Goal: Task Accomplishment & Management: Use online tool/utility

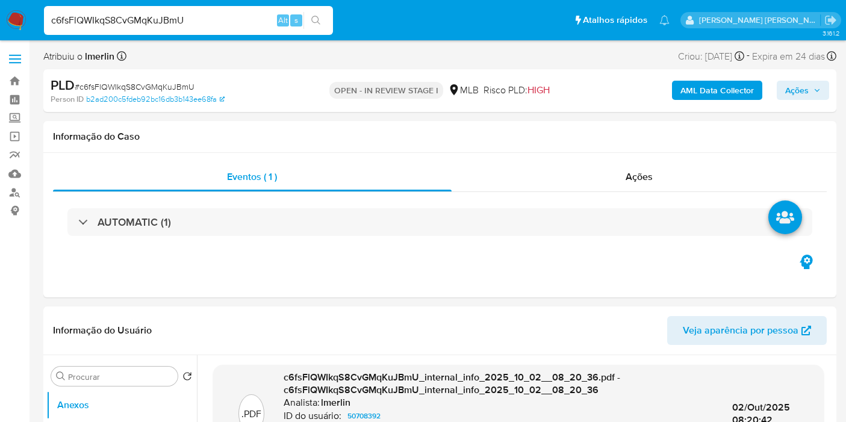
select select "10"
click at [11, 140] on link "Operações em massa" at bounding box center [71, 136] width 143 height 19
click at [19, 138] on link "Operações em massa" at bounding box center [71, 136] width 143 height 19
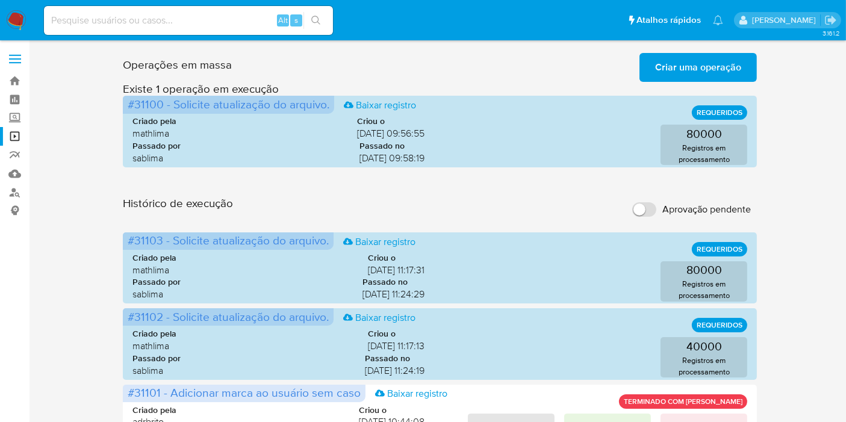
click at [668, 69] on span "Criar uma operação" at bounding box center [698, 67] width 86 height 26
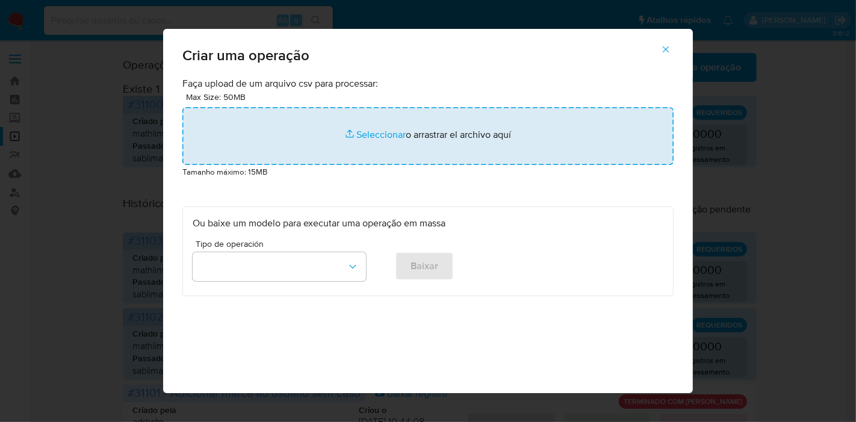
click at [458, 111] on input "file" at bounding box center [427, 136] width 491 height 58
click at [440, 158] on input "file" at bounding box center [427, 136] width 491 height 58
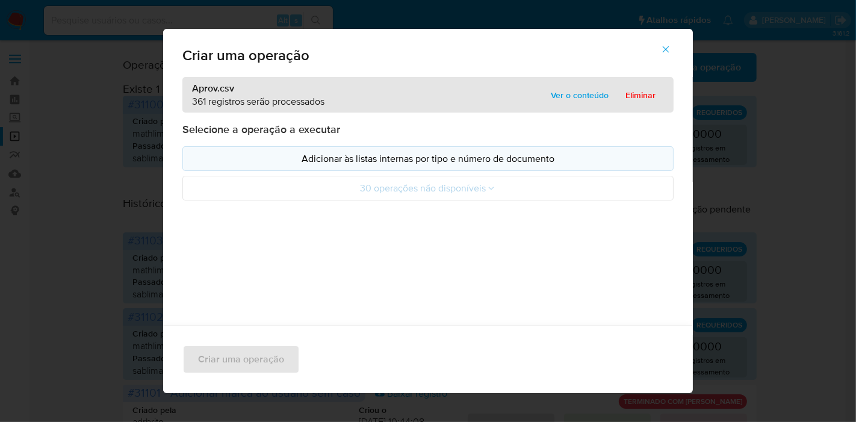
click at [314, 157] on p "Adicionar às listas internas por tipo e número de documento" at bounding box center [428, 159] width 471 height 14
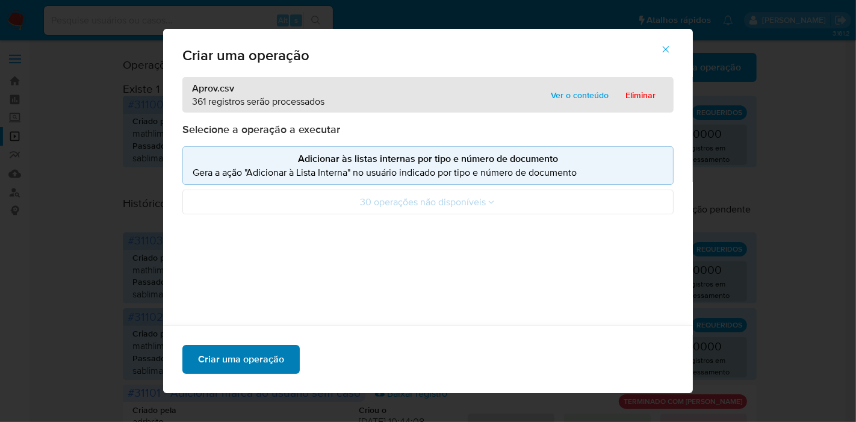
click at [244, 350] on span "Criar uma operação" at bounding box center [241, 359] width 86 height 26
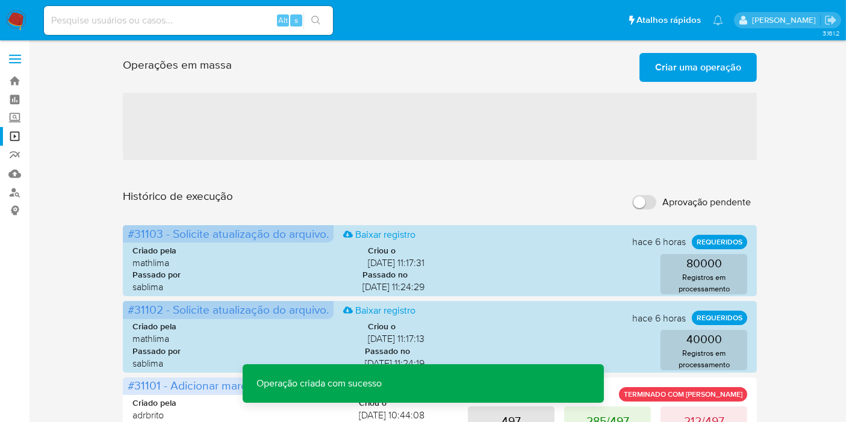
click at [685, 75] on span "Criar uma operação" at bounding box center [698, 67] width 86 height 26
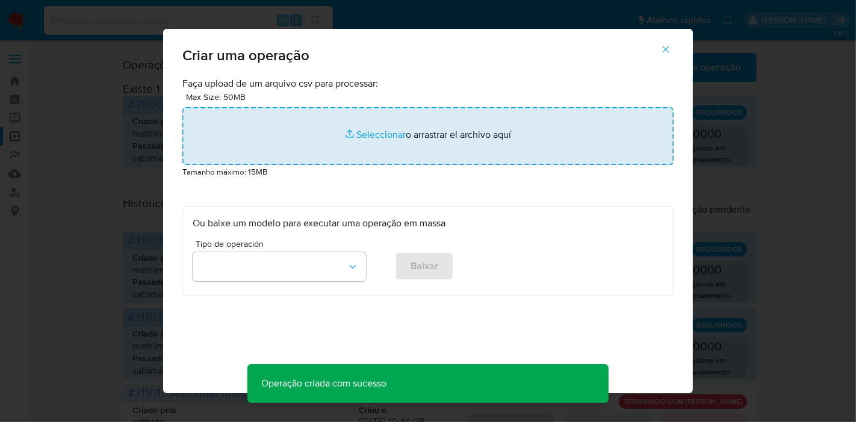
click at [424, 111] on input "file" at bounding box center [427, 136] width 491 height 58
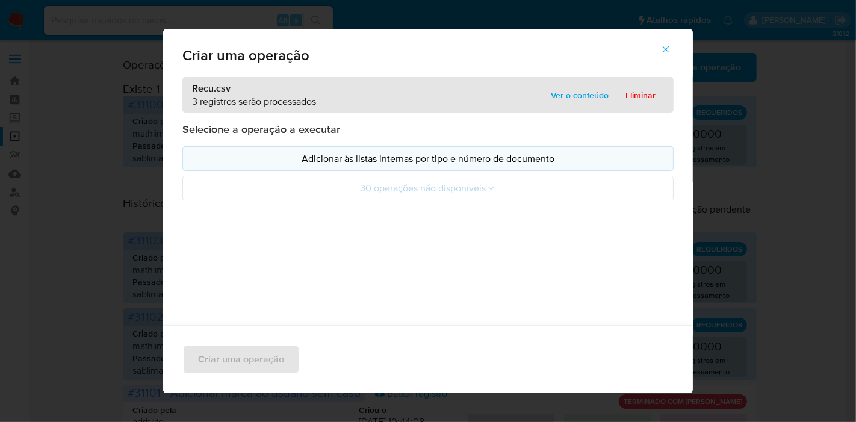
click at [273, 157] on p "Adicionar às listas internas por tipo e número de documento" at bounding box center [428, 159] width 471 height 14
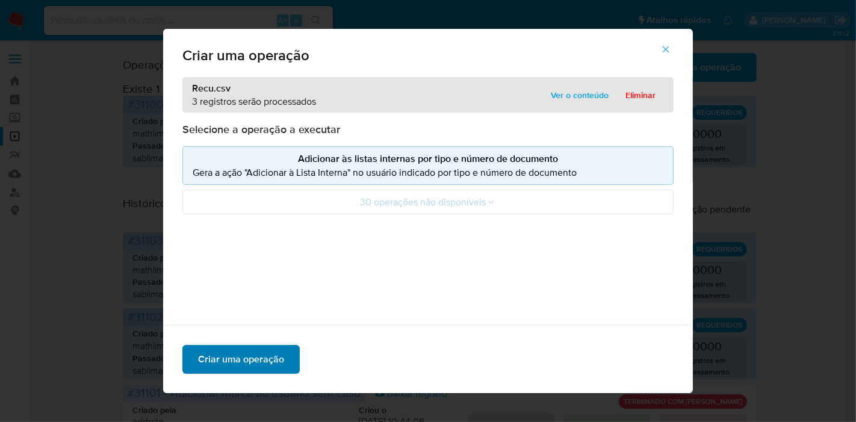
click at [260, 356] on span "Criar uma operação" at bounding box center [241, 359] width 86 height 26
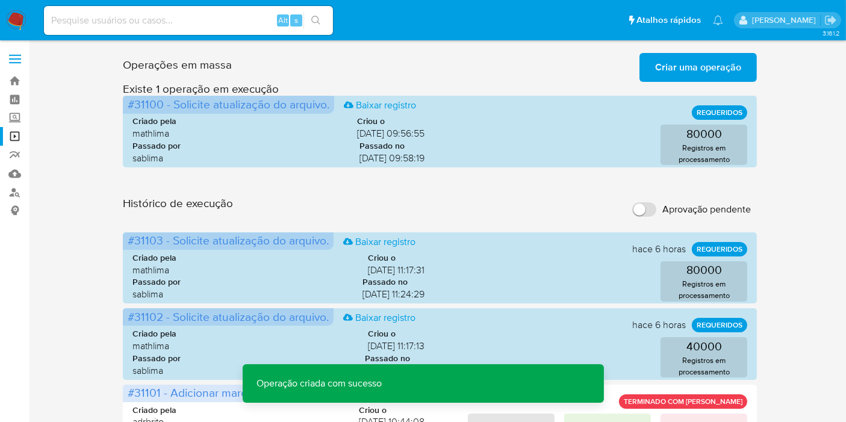
click at [683, 67] on span "Criar uma operação" at bounding box center [698, 67] width 86 height 26
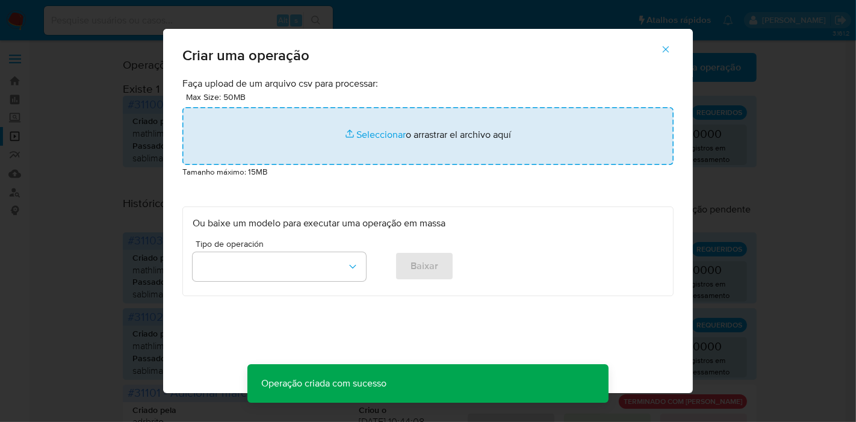
click at [490, 133] on input "file" at bounding box center [427, 136] width 491 height 58
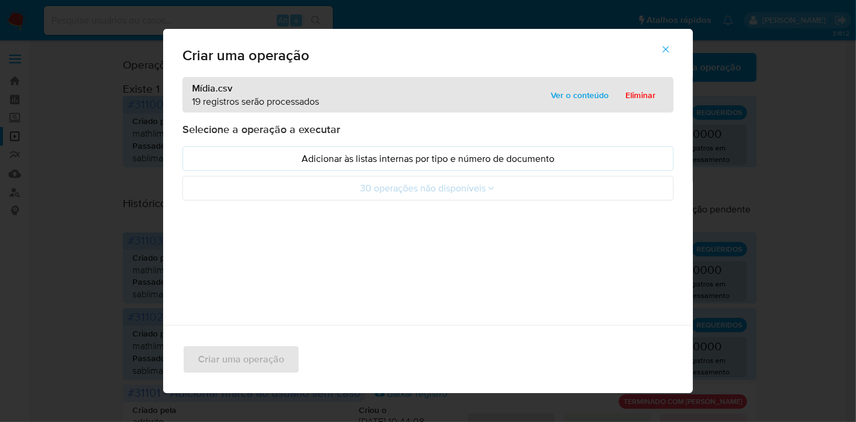
click at [240, 161] on p "Adicionar às listas internas por tipo e número de documento" at bounding box center [428, 159] width 471 height 14
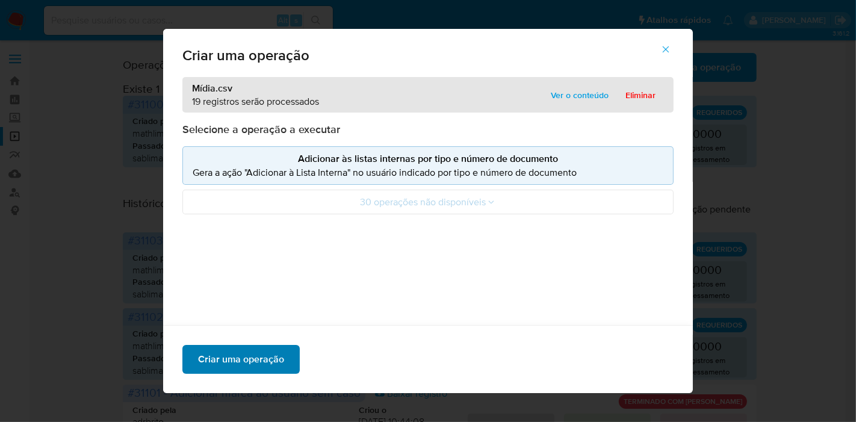
click at [239, 355] on span "Criar uma operação" at bounding box center [241, 359] width 86 height 26
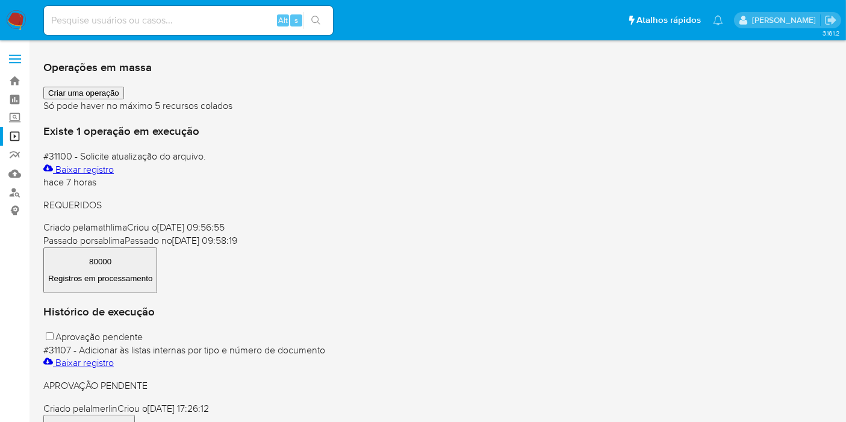
scroll to position [67, 0]
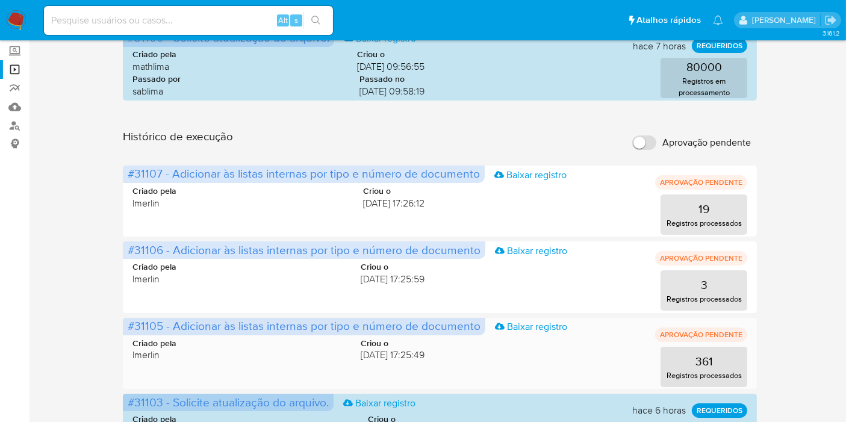
drag, startPoint x: 161, startPoint y: 325, endPoint x: 128, endPoint y: 326, distance: 33.7
click at [128, 326] on span "#31105 - Adicionar às listas internas por tipo e número de documento" at bounding box center [304, 325] width 353 height 17
drag, startPoint x: 161, startPoint y: 251, endPoint x: 117, endPoint y: 252, distance: 44.6
click at [142, 247] on span "#31106 - Adicionar às listas internas por tipo e número de documento" at bounding box center [304, 249] width 353 height 17
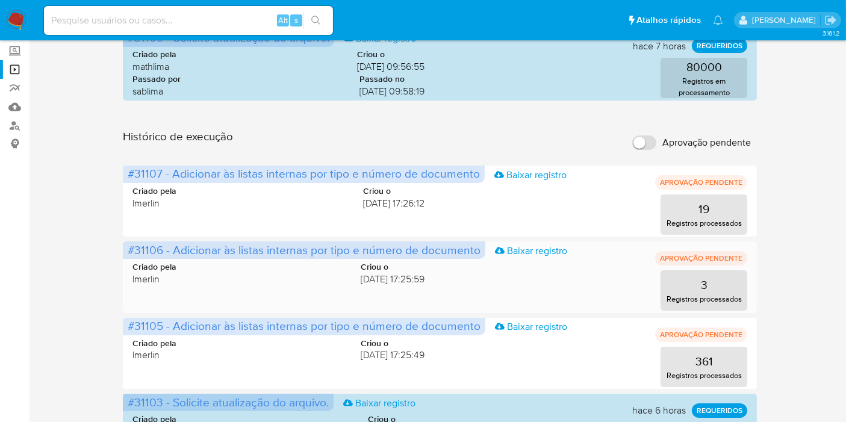
drag, startPoint x: 148, startPoint y: 250, endPoint x: 161, endPoint y: 252, distance: 13.3
click at [161, 252] on span "#31106 - Adicionar às listas internas por tipo e número de documento" at bounding box center [304, 249] width 353 height 17
drag, startPoint x: 163, startPoint y: 171, endPoint x: 120, endPoint y: 172, distance: 42.8
drag, startPoint x: 128, startPoint y: 173, endPoint x: 160, endPoint y: 175, distance: 31.4
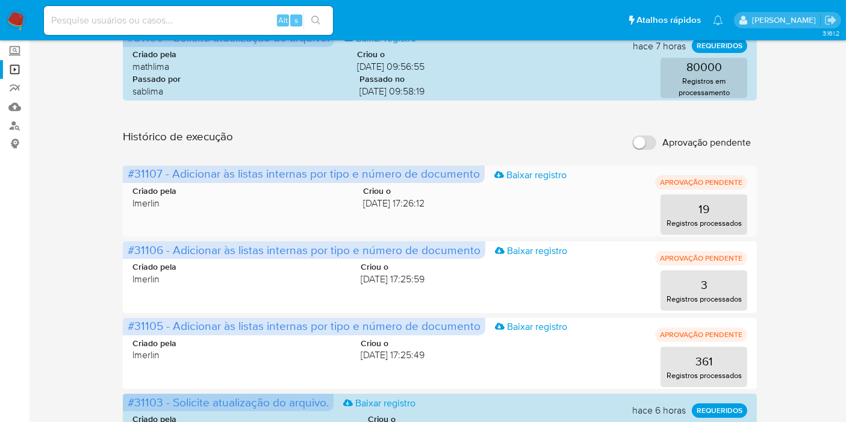
click at [160, 175] on span "#31107 - Adicionar às listas internas por tipo e número de documento" at bounding box center [304, 173] width 352 height 17
click at [19, 17] on img at bounding box center [16, 20] width 20 height 20
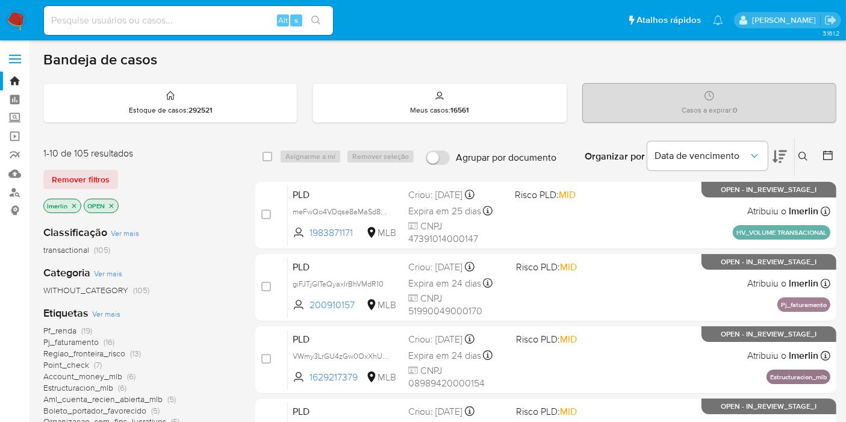
click at [73, 207] on icon "close-filter" at bounding box center [73, 205] width 7 height 7
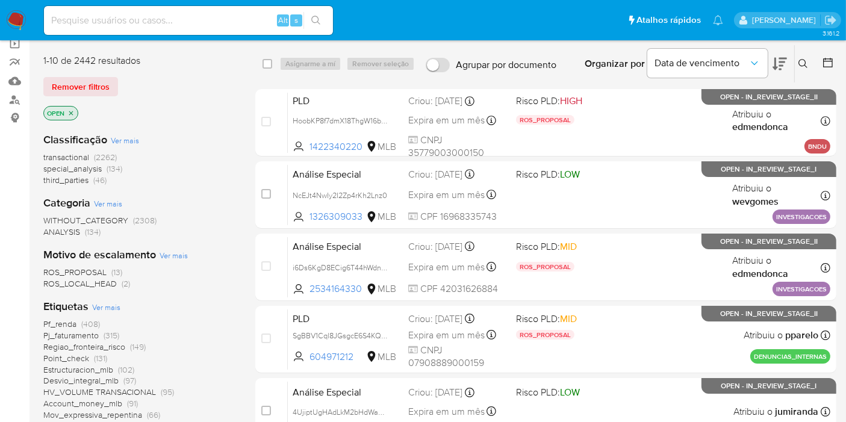
scroll to position [134, 0]
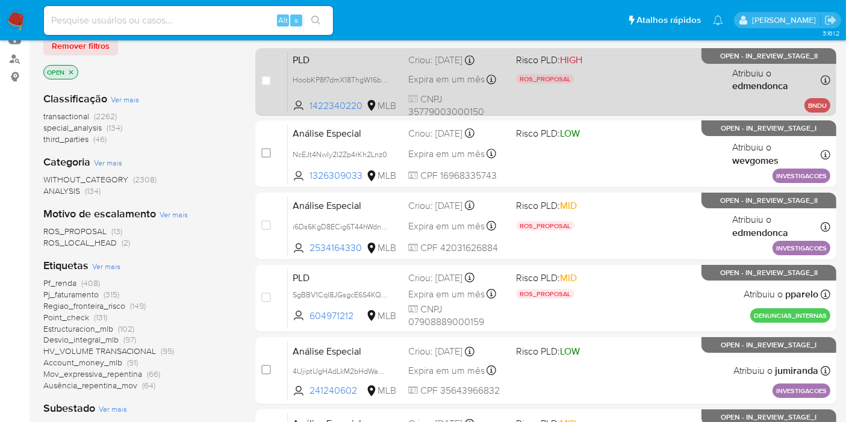
click at [361, 60] on span "PLD" at bounding box center [346, 59] width 106 height 16
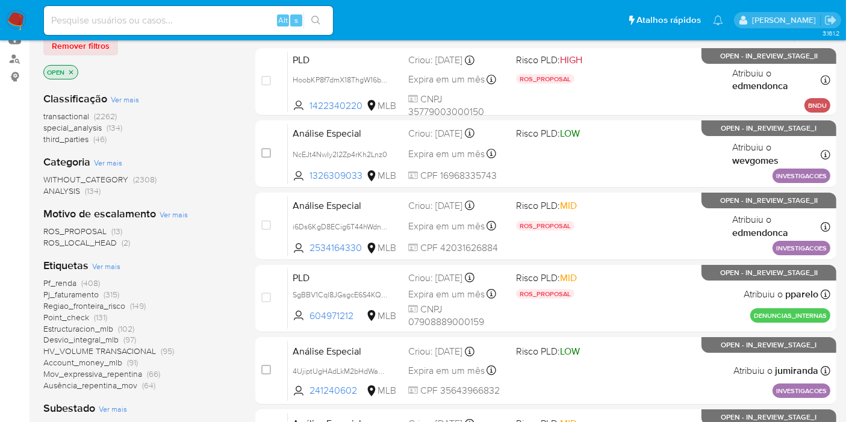
click at [219, 28] on input at bounding box center [188, 21] width 289 height 16
paste input "c6fsFlQWIkqS8CvGMqKuJBmU"
type input "c6fsFlQWIkqS8CvGMqKuJBmU"
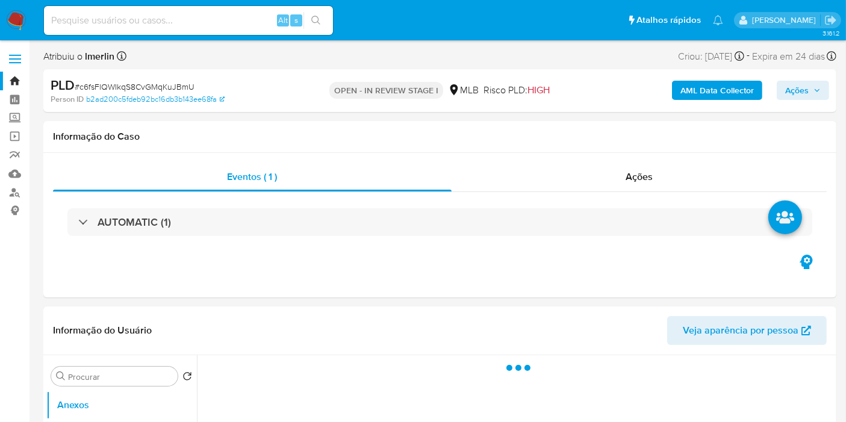
select select "10"
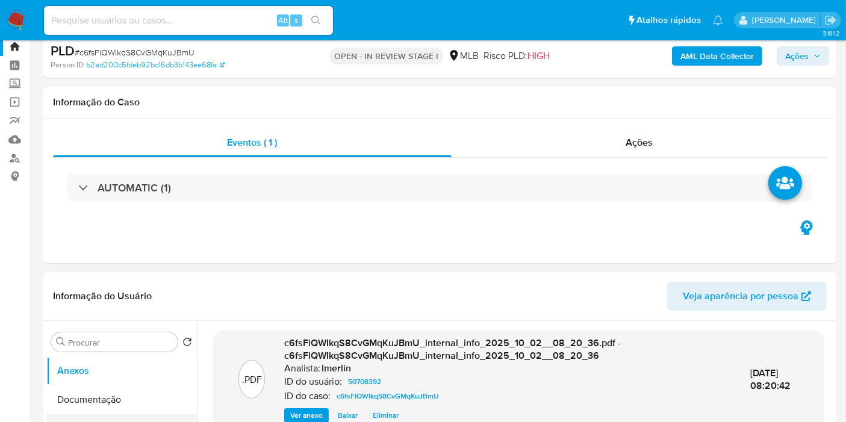
scroll to position [267, 0]
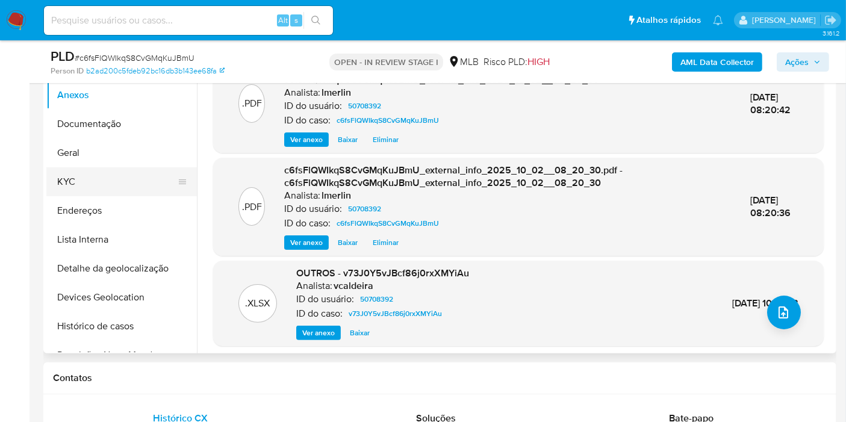
click at [108, 176] on button "KYC" at bounding box center [116, 181] width 141 height 29
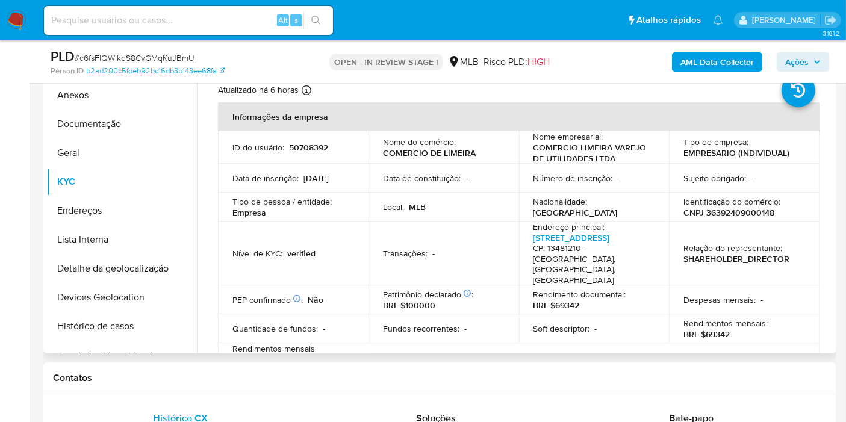
click at [739, 217] on p "CNPJ 36392409000148" at bounding box center [728, 212] width 91 height 11
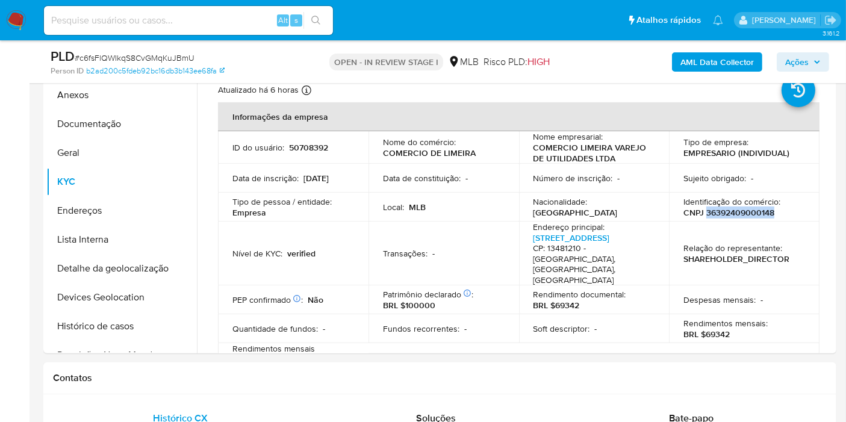
copy p "36392409000148"
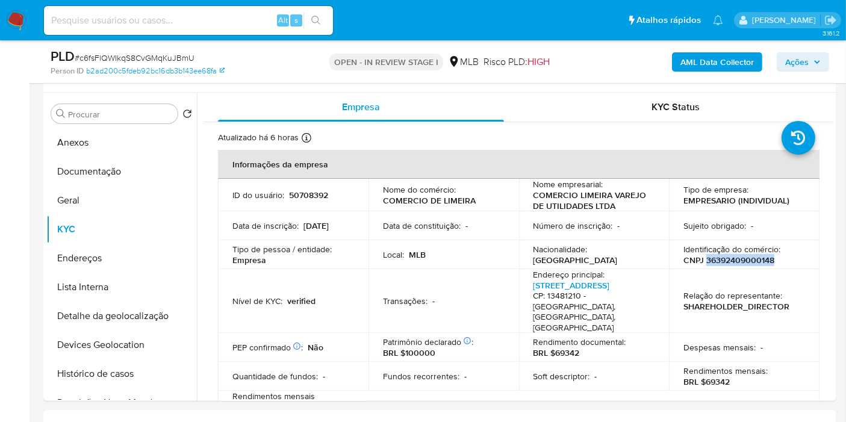
scroll to position [217, 0]
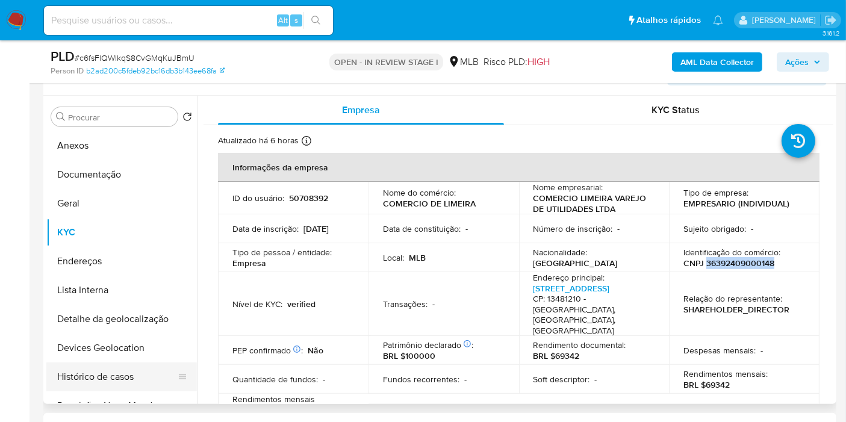
click at [119, 387] on button "Histórico de casos" at bounding box center [116, 376] width 141 height 29
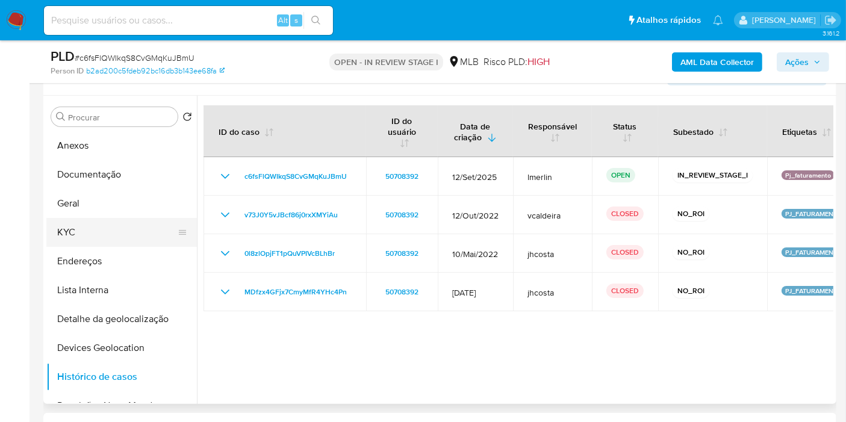
click at [117, 228] on button "KYC" at bounding box center [116, 232] width 141 height 29
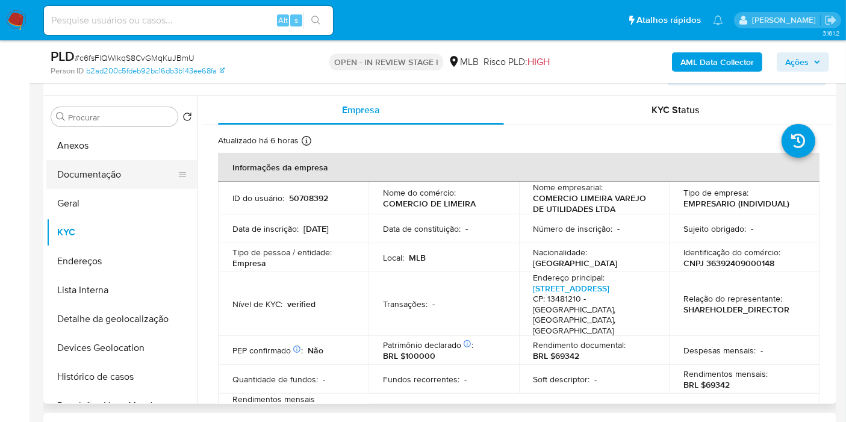
click at [113, 181] on button "Documentação" at bounding box center [116, 174] width 141 height 29
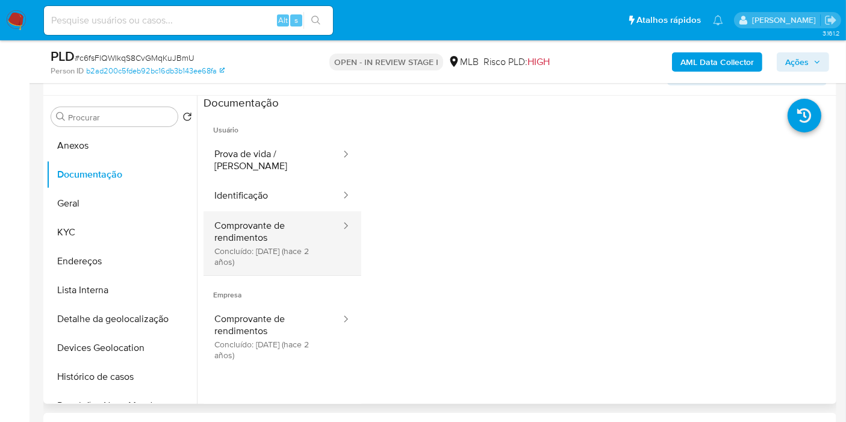
click at [296, 226] on button "Comprovante de rendimentos Concluído: 19/04/2023 (hace 2 años)" at bounding box center [273, 243] width 138 height 64
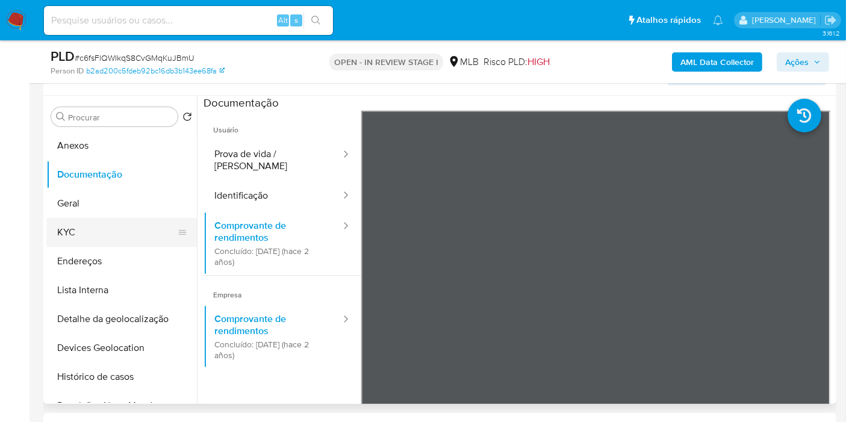
click at [110, 232] on button "KYC" at bounding box center [116, 232] width 141 height 29
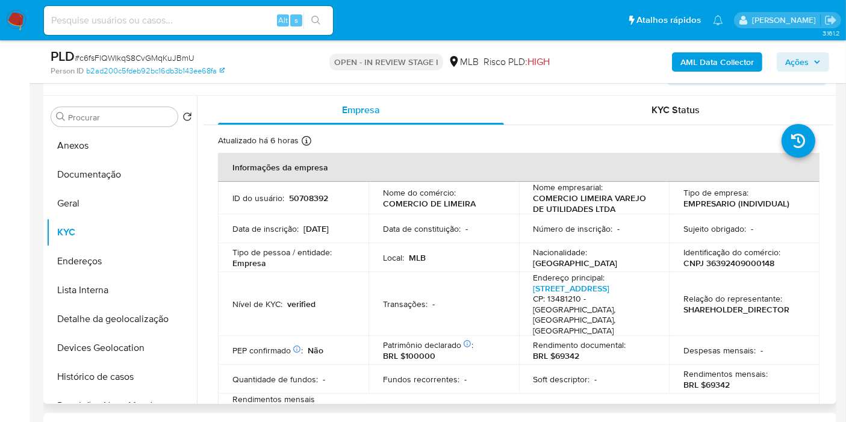
click at [727, 259] on p "CNPJ 36392409000148" at bounding box center [728, 263] width 91 height 11
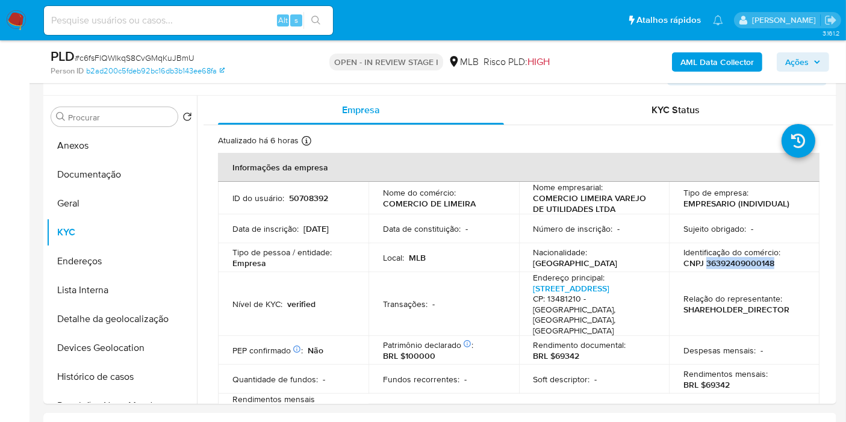
copy p "36392409000148"
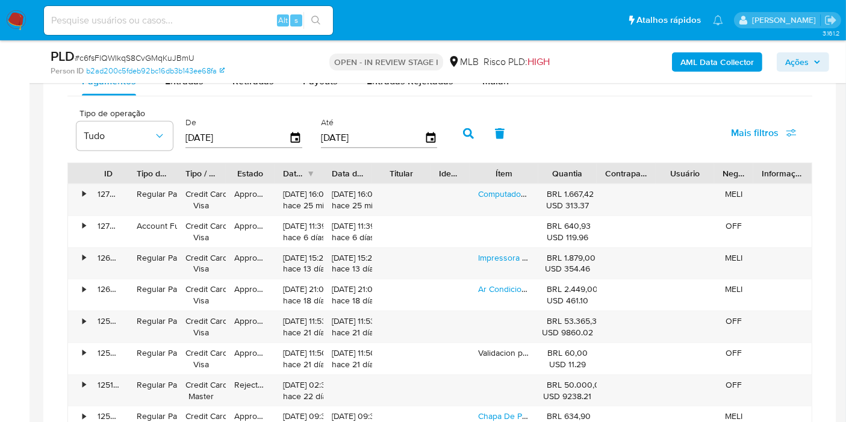
scroll to position [953, 0]
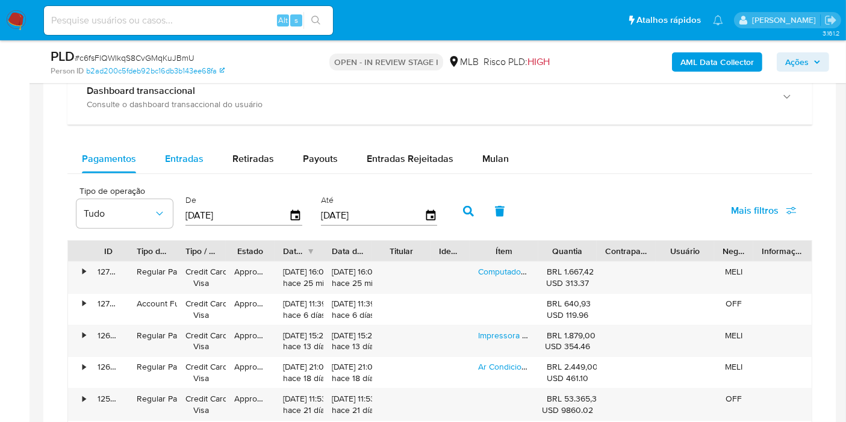
click at [191, 158] on span "Entradas" at bounding box center [184, 159] width 39 height 14
select select "10"
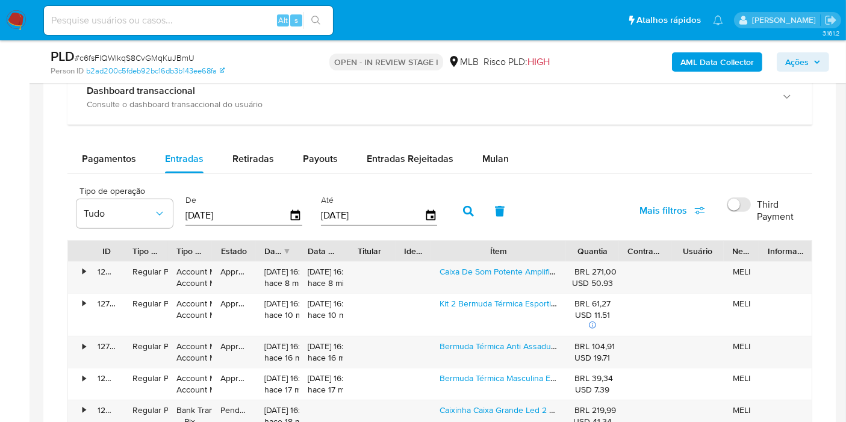
drag, startPoint x: 540, startPoint y: 245, endPoint x: 607, endPoint y: 243, distance: 66.9
click at [607, 243] on div "ID Tipo de operação Tipo / Método Estado Data de criação Data de aprovação Titu…" at bounding box center [440, 251] width 744 height 20
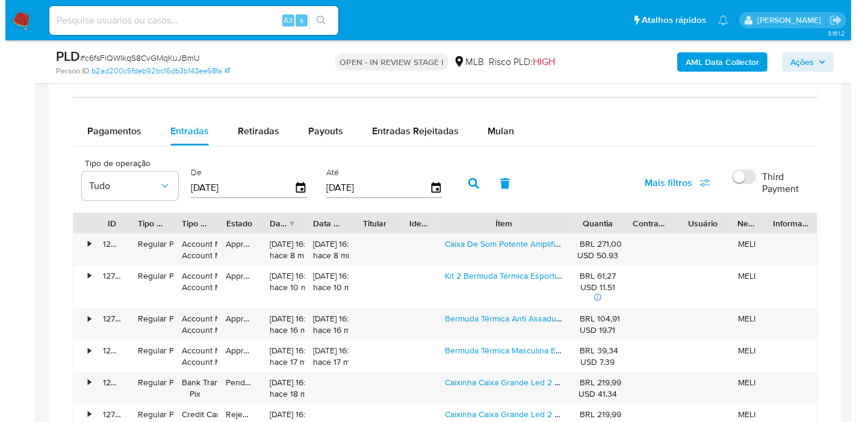
scroll to position [1020, 0]
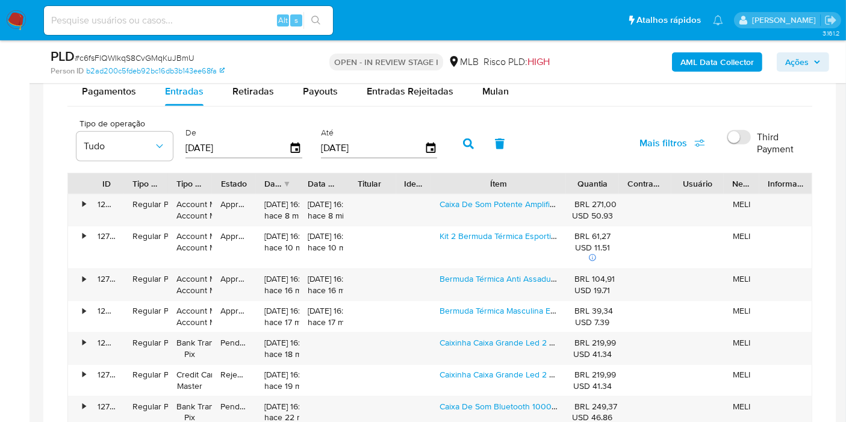
click at [727, 66] on b "AML Data Collector" at bounding box center [716, 61] width 73 height 19
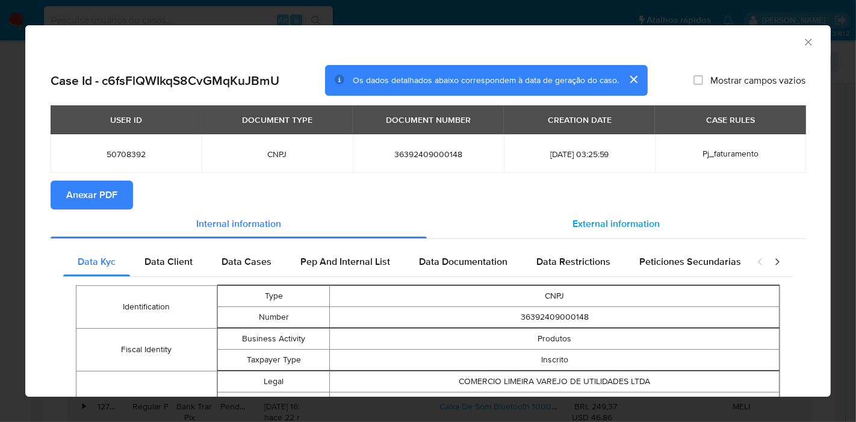
click at [612, 229] on span "External information" at bounding box center [616, 224] width 87 height 14
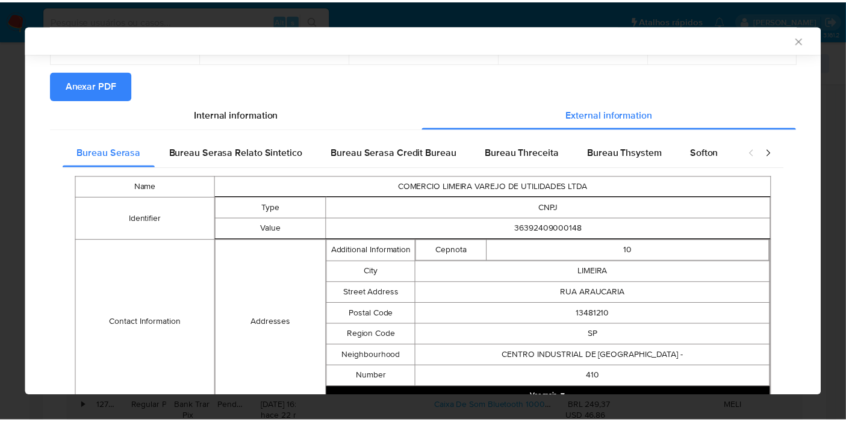
scroll to position [521, 0]
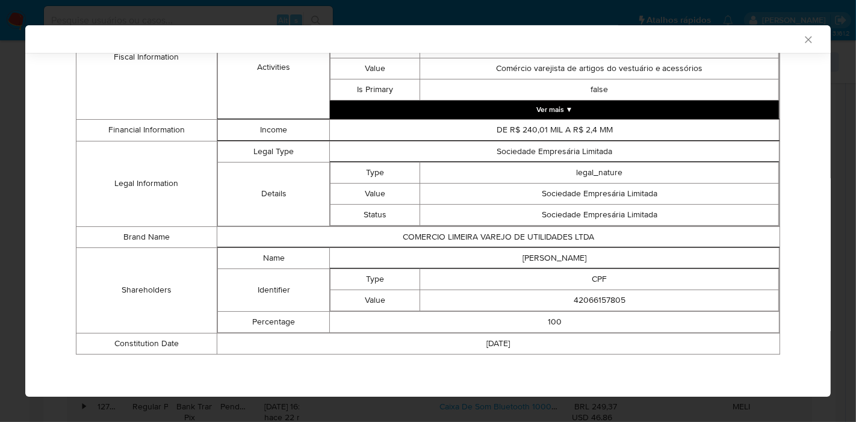
click at [549, 250] on td "JOAO HENRIQUE DE OLIVEIRA" at bounding box center [555, 257] width 450 height 21
click at [551, 259] on td "JOAO HENRIQUE DE OLIVEIRA" at bounding box center [555, 257] width 450 height 21
copy td "JOAO HENRIQUE DE OLIVEIRA"
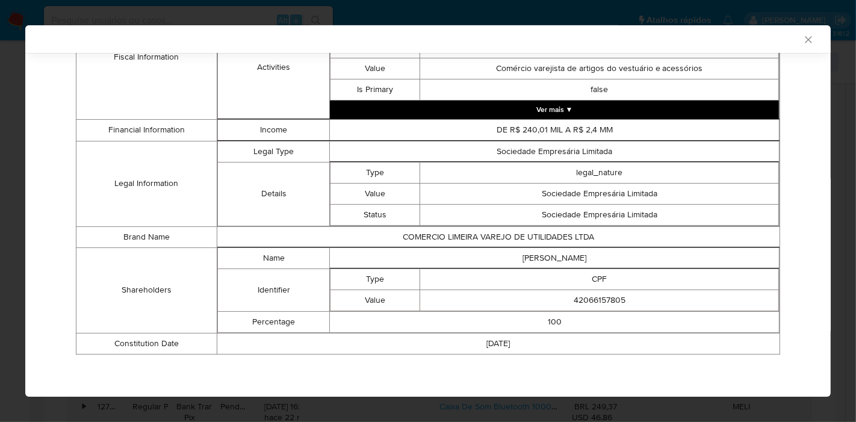
click at [574, 297] on td "42066157805" at bounding box center [599, 300] width 359 height 21
copy td "42066157805"
click at [803, 39] on icon "Fechar a janela" at bounding box center [809, 40] width 12 height 12
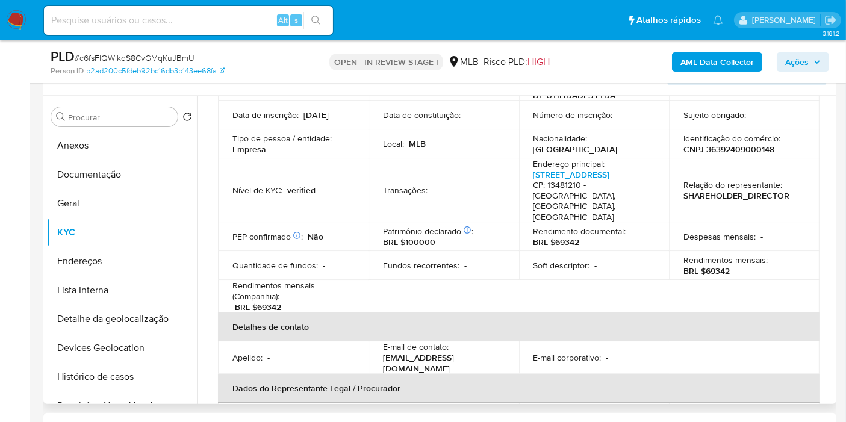
scroll to position [0, 0]
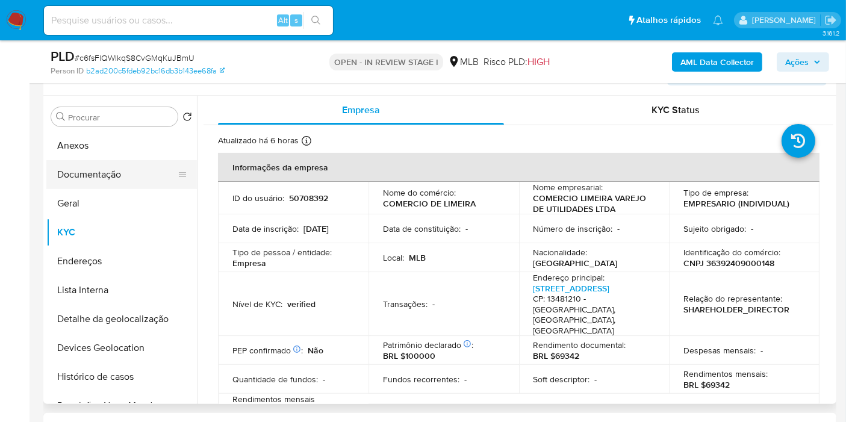
click at [99, 163] on button "Documentação" at bounding box center [116, 174] width 141 height 29
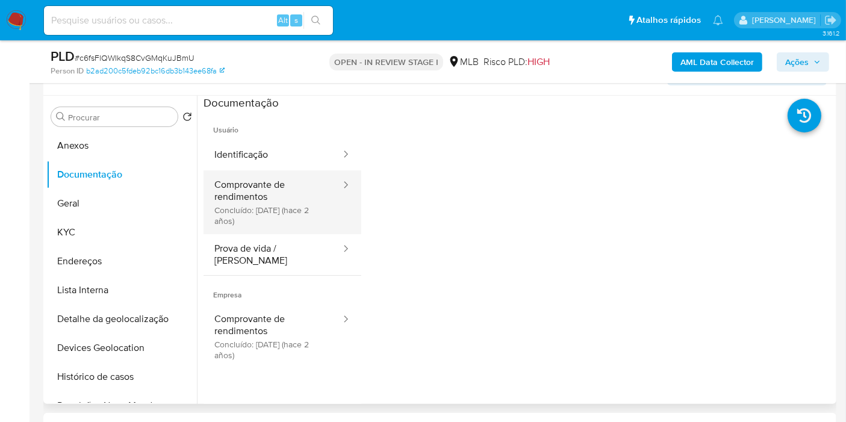
click at [279, 211] on button "Comprovante de rendimentos Concluído: 19/04/2023 (hace 2 años)" at bounding box center [273, 202] width 138 height 64
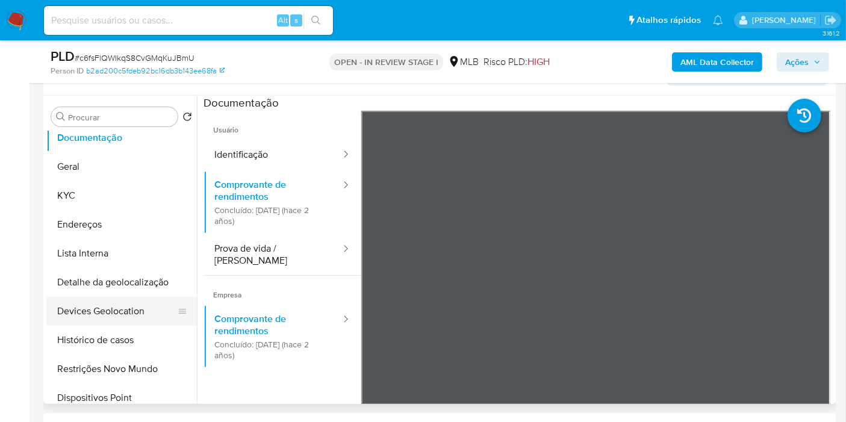
scroll to position [67, 0]
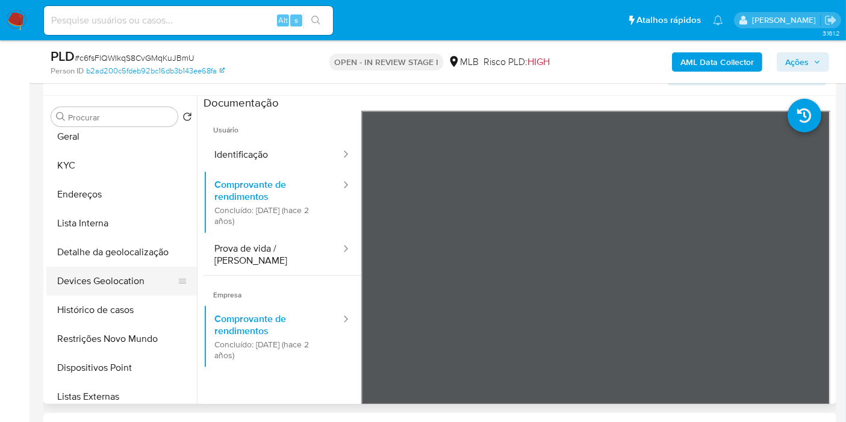
click at [126, 342] on button "Restrições Novo Mundo" at bounding box center [121, 339] width 151 height 29
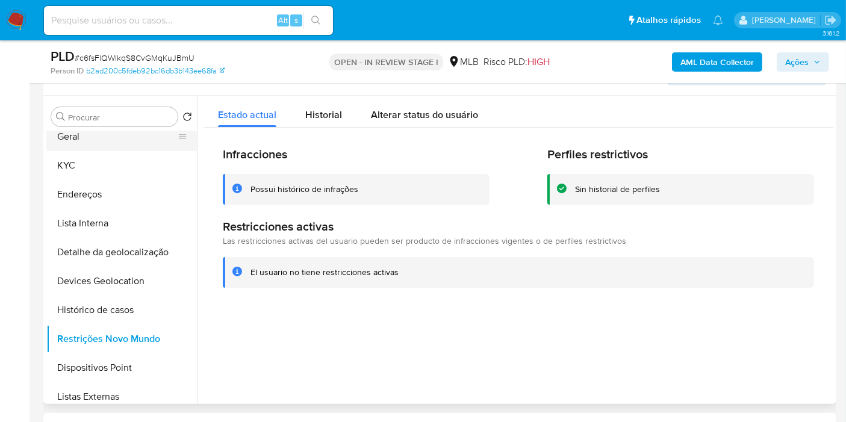
click at [116, 148] on button "Geral" at bounding box center [116, 136] width 141 height 29
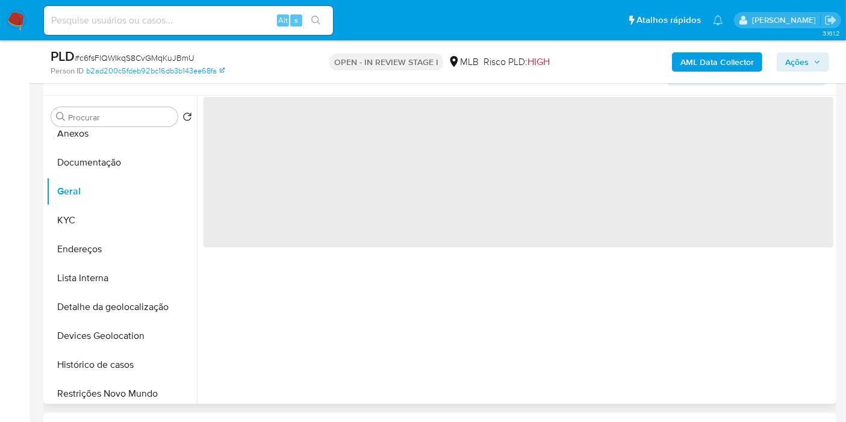
scroll to position [0, 0]
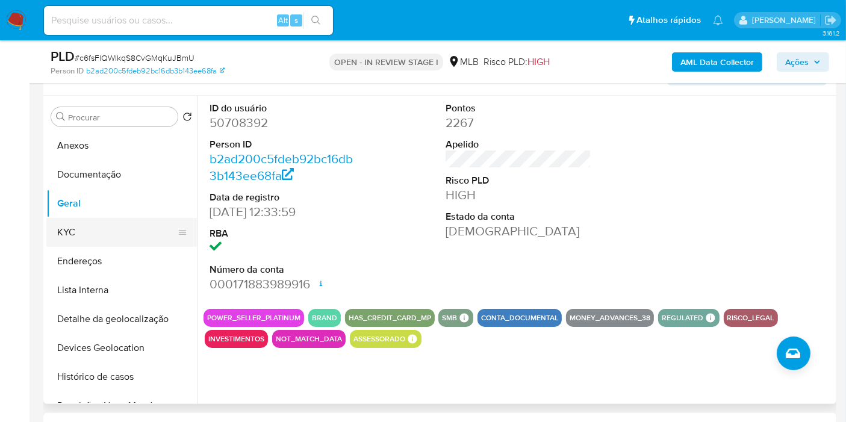
click at [141, 240] on button "KYC" at bounding box center [116, 232] width 141 height 29
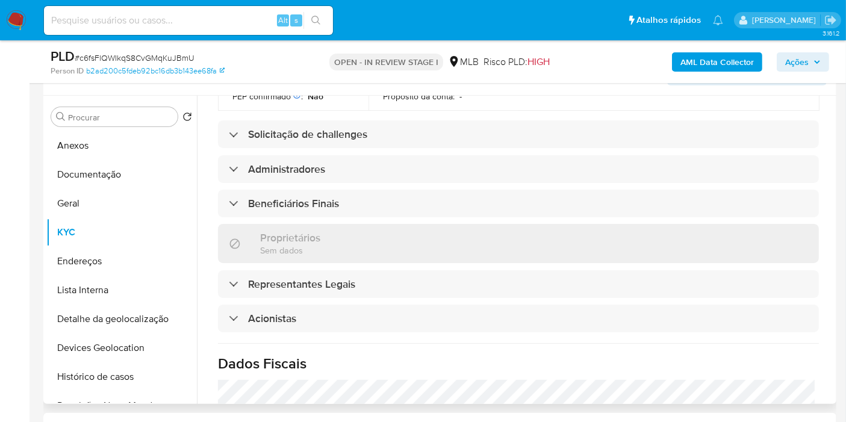
scroll to position [741, 0]
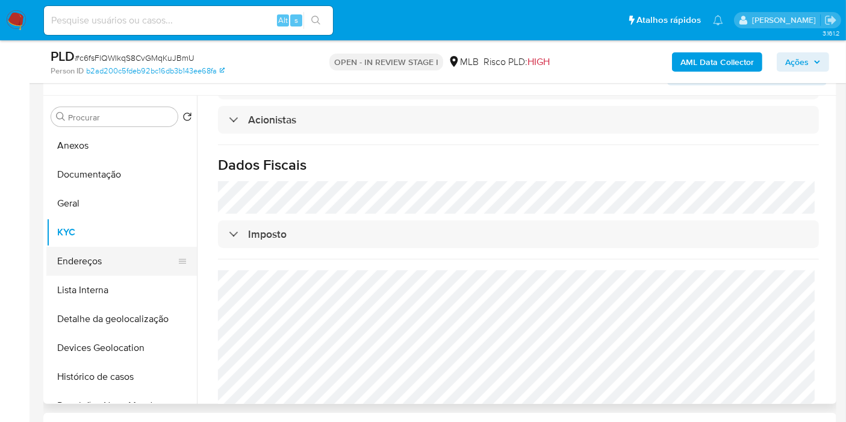
click at [129, 262] on button "Endereços" at bounding box center [116, 261] width 141 height 29
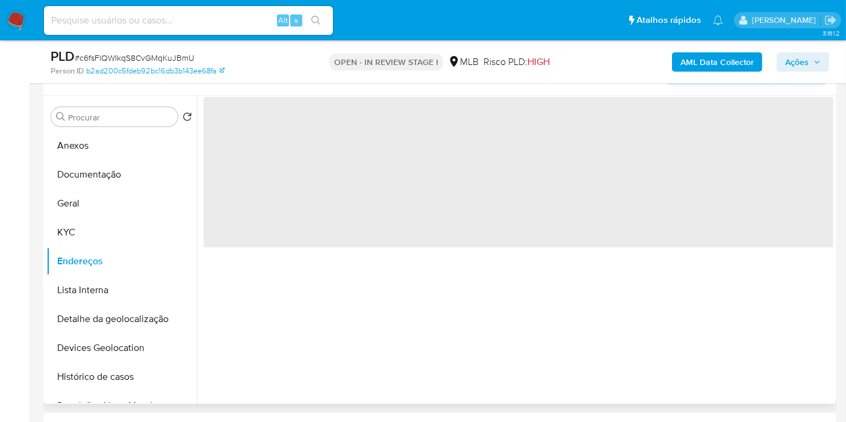
scroll to position [0, 0]
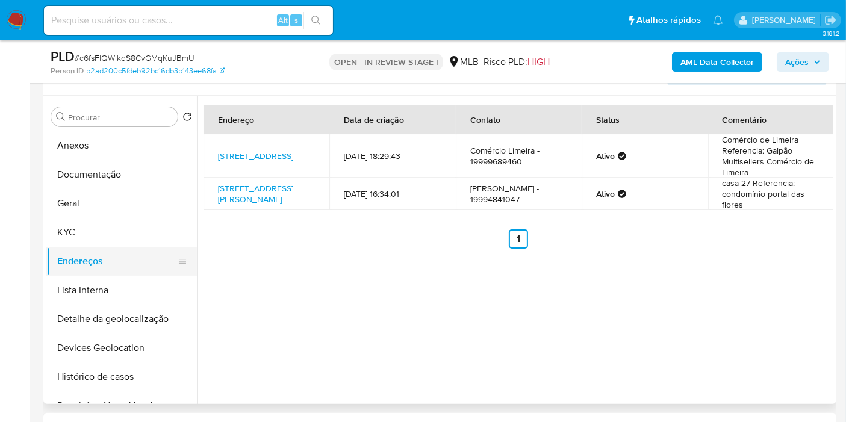
drag, startPoint x: 116, startPoint y: 312, endPoint x: 117, endPoint y: 263, distance: 48.8
click at [116, 312] on button "Detalhe da geolocalização" at bounding box center [121, 319] width 151 height 29
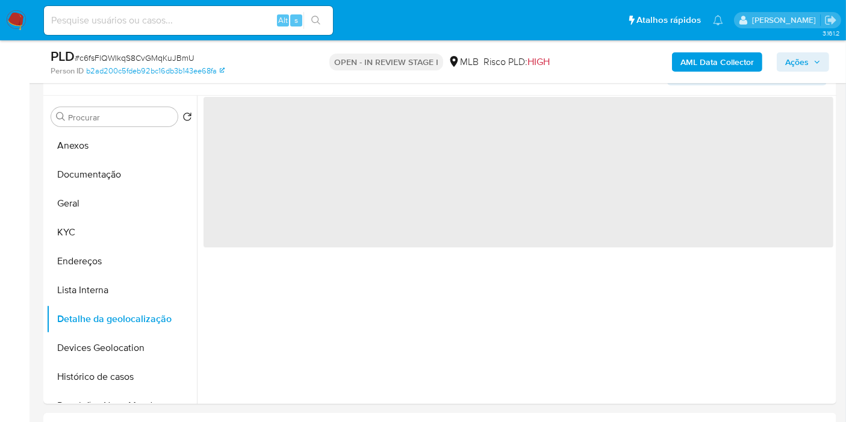
scroll to position [67, 0]
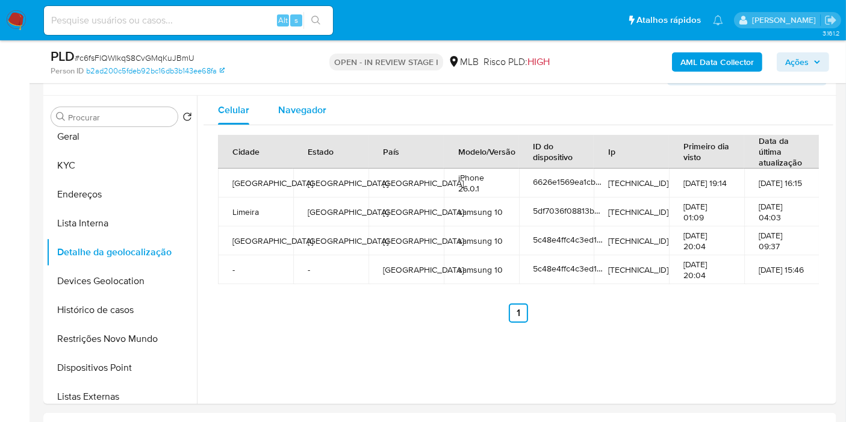
click at [304, 111] on span "Navegador" at bounding box center [302, 110] width 48 height 14
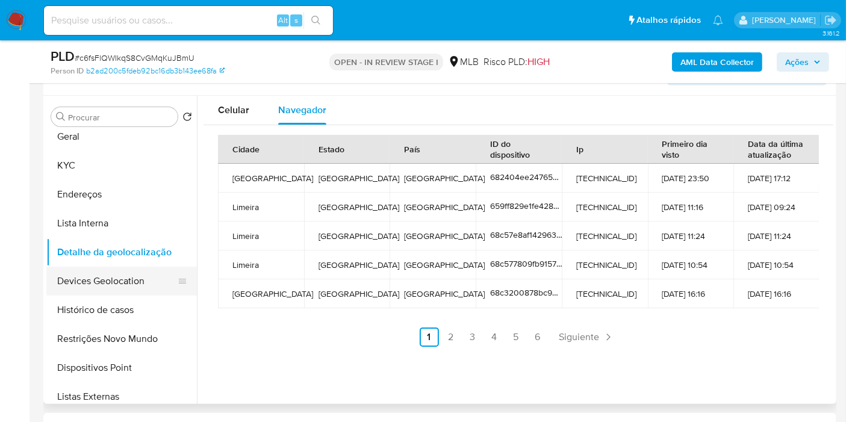
click at [121, 278] on button "Devices Geolocation" at bounding box center [116, 281] width 141 height 29
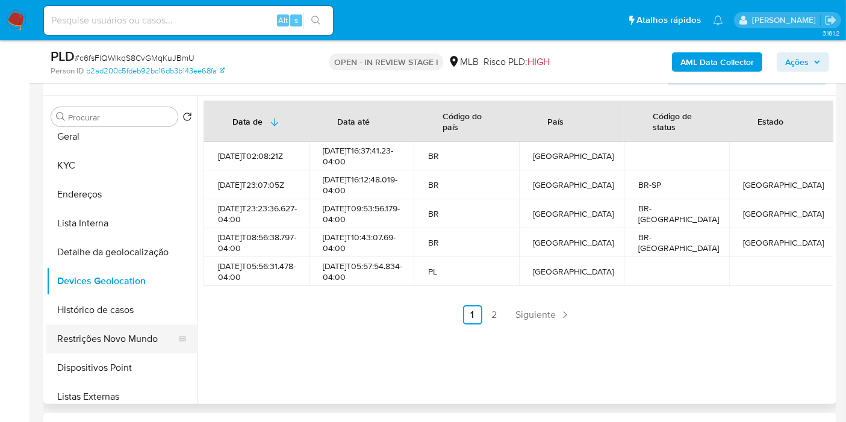
click at [120, 350] on button "Restrições Novo Mundo" at bounding box center [116, 339] width 141 height 29
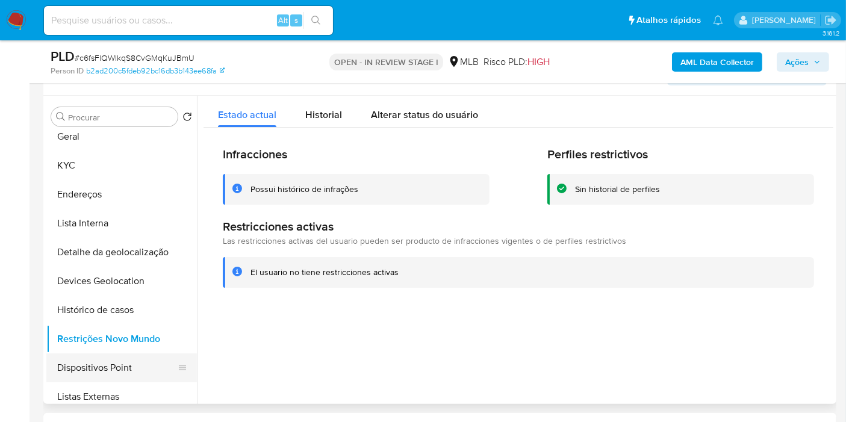
click at [115, 366] on button "Dispositivos Point" at bounding box center [116, 367] width 141 height 29
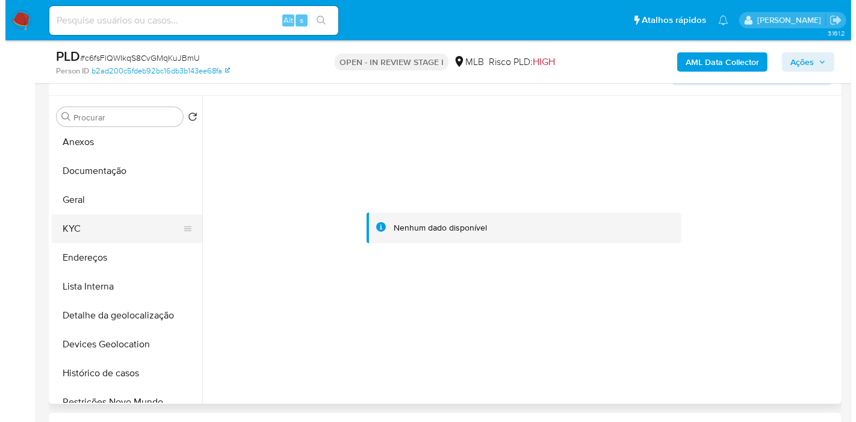
scroll to position [0, 0]
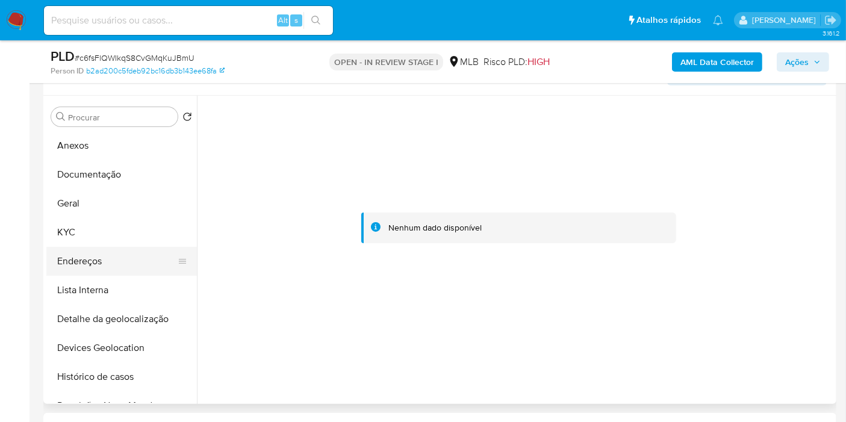
click at [111, 271] on button "Endereços" at bounding box center [116, 261] width 141 height 29
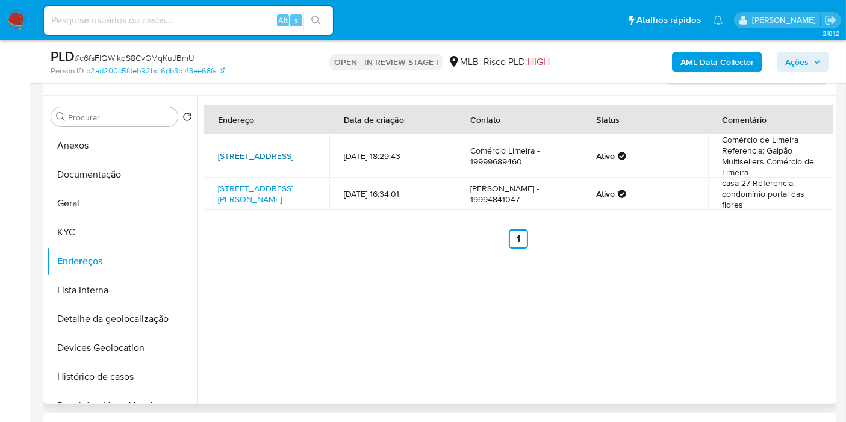
click at [256, 153] on link "Rua Araucária 410, Limeira, São Paulo, 13481210, Brasil 410" at bounding box center [255, 156] width 75 height 12
click at [119, 221] on button "KYC" at bounding box center [116, 232] width 141 height 29
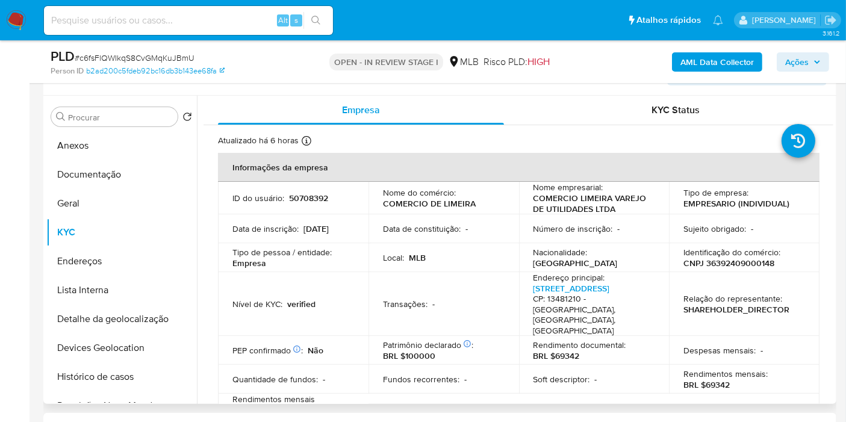
click at [736, 266] on p "CNPJ 36392409000148" at bounding box center [728, 263] width 91 height 11
copy p "36392409000148"
click at [309, 196] on p "50708392" at bounding box center [308, 198] width 39 height 11
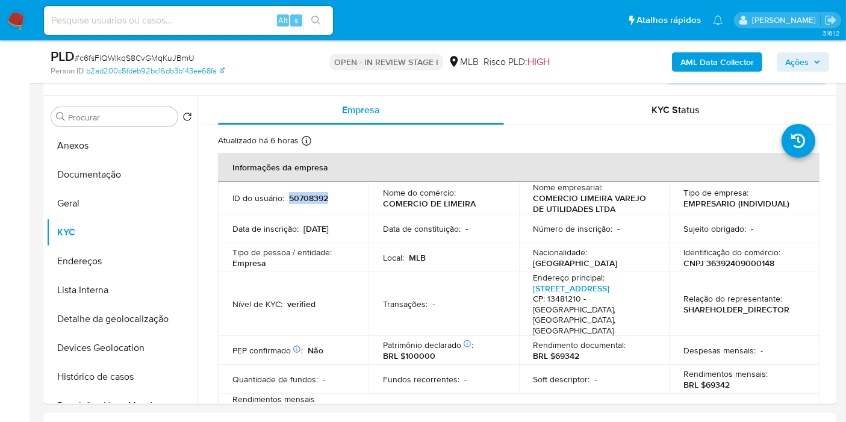
copy p "50708392"
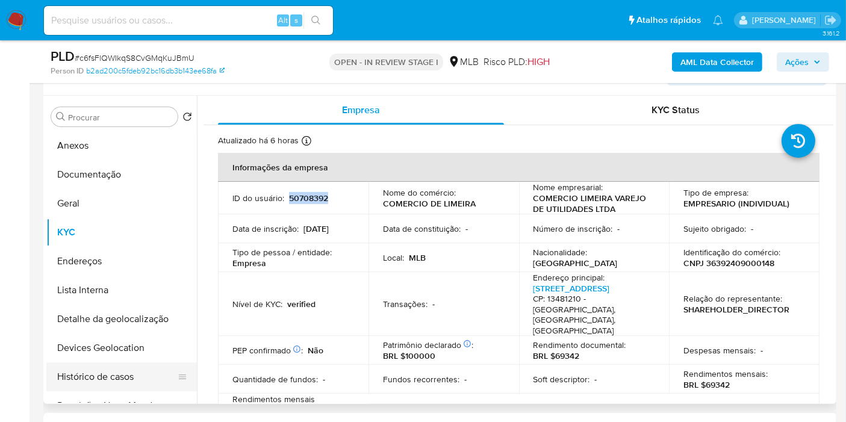
click at [95, 382] on button "Histórico de casos" at bounding box center [116, 376] width 141 height 29
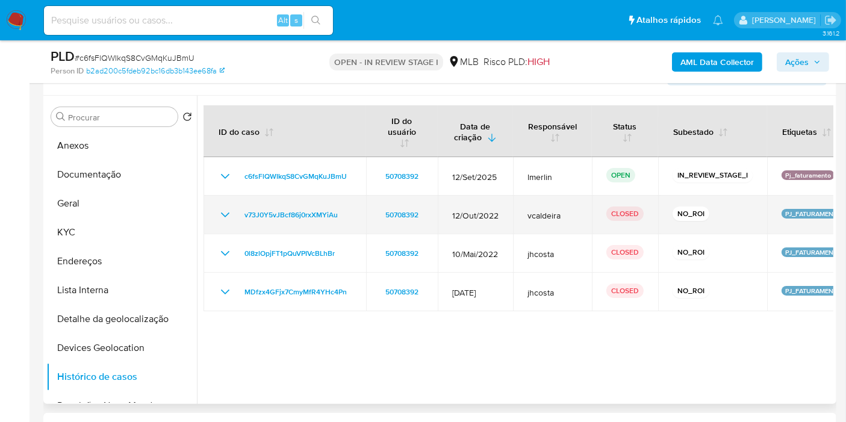
click at [220, 208] on icon "Mostrar/Ocultar" at bounding box center [225, 215] width 14 height 14
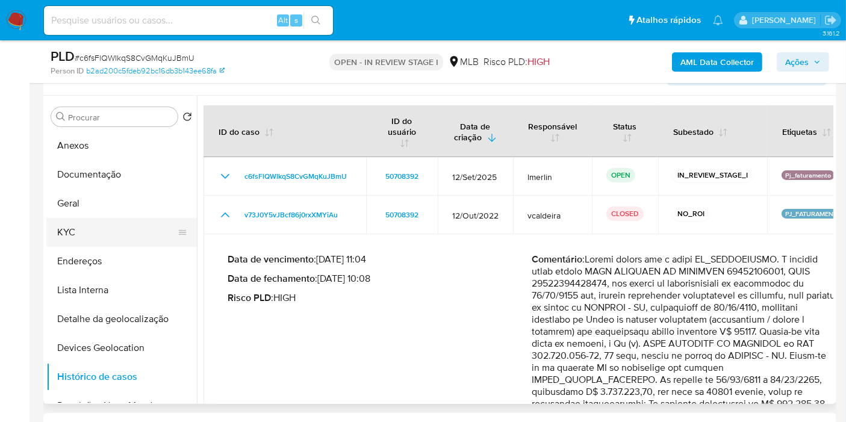
click at [107, 228] on button "KYC" at bounding box center [116, 232] width 141 height 29
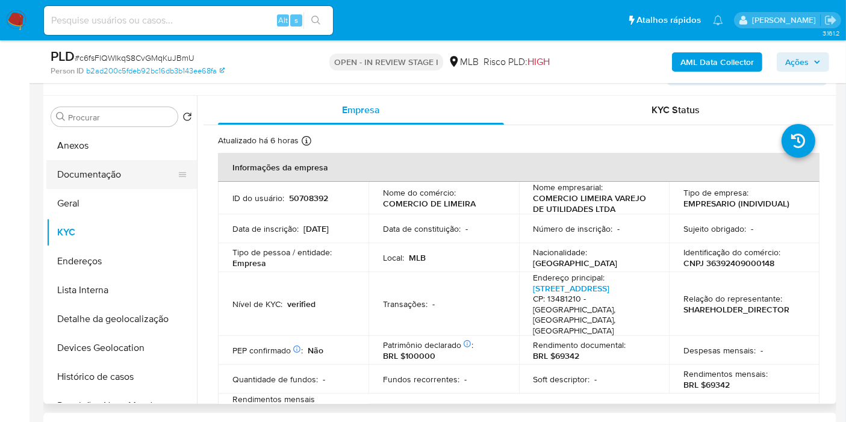
click at [104, 173] on button "Documentação" at bounding box center [116, 174] width 141 height 29
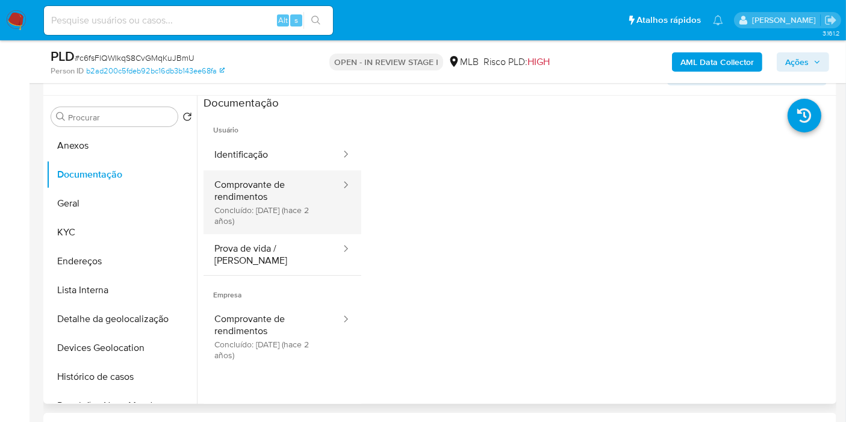
click at [296, 205] on button "Comprovante de rendimentos Concluído: 19/04/2023 (hace 2 años)" at bounding box center [273, 202] width 138 height 64
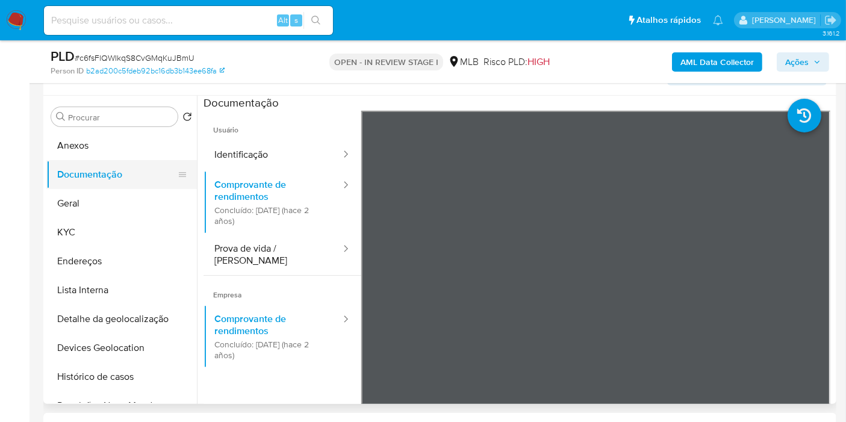
click at [117, 160] on button "Documentação" at bounding box center [116, 174] width 141 height 29
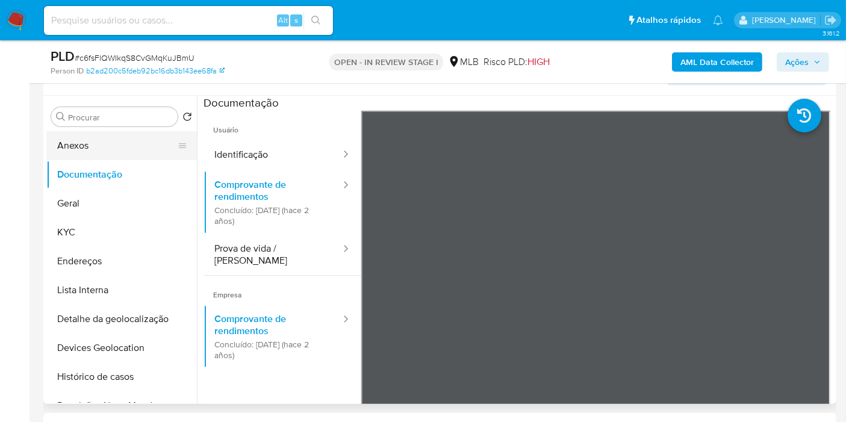
click at [117, 151] on button "Anexos" at bounding box center [116, 145] width 141 height 29
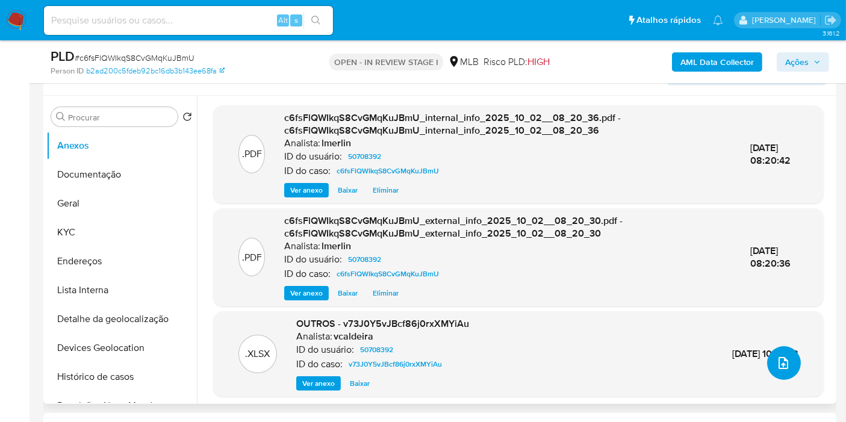
click at [769, 360] on button "upload-file" at bounding box center [784, 363] width 34 height 34
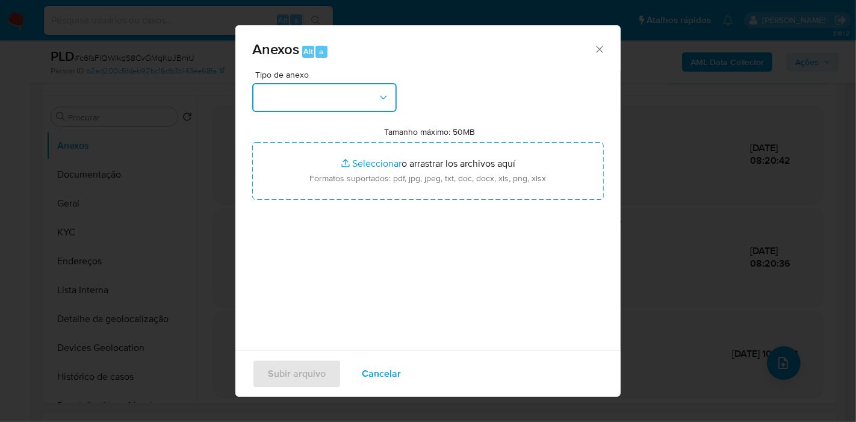
click at [353, 100] on button "button" at bounding box center [324, 97] width 145 height 29
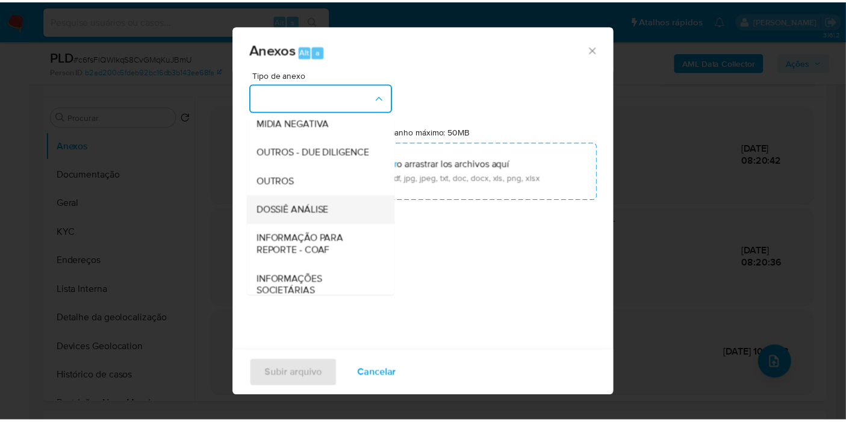
scroll to position [185, 0]
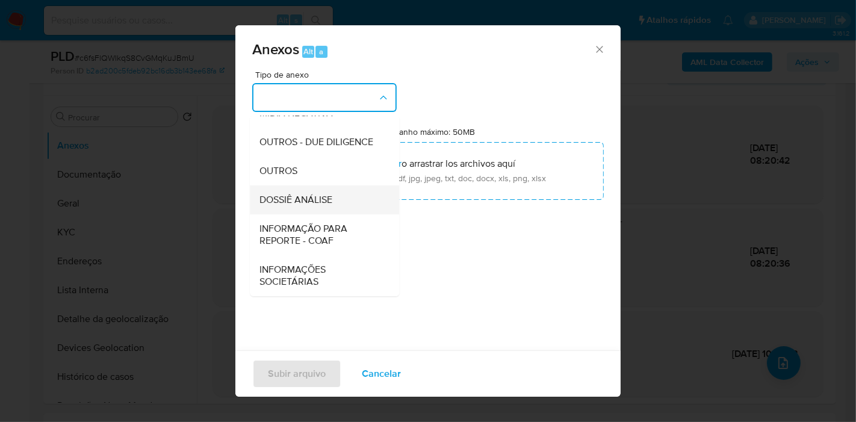
click at [322, 206] on span "DOSSIÊ ANÁLISE" at bounding box center [296, 200] width 73 height 12
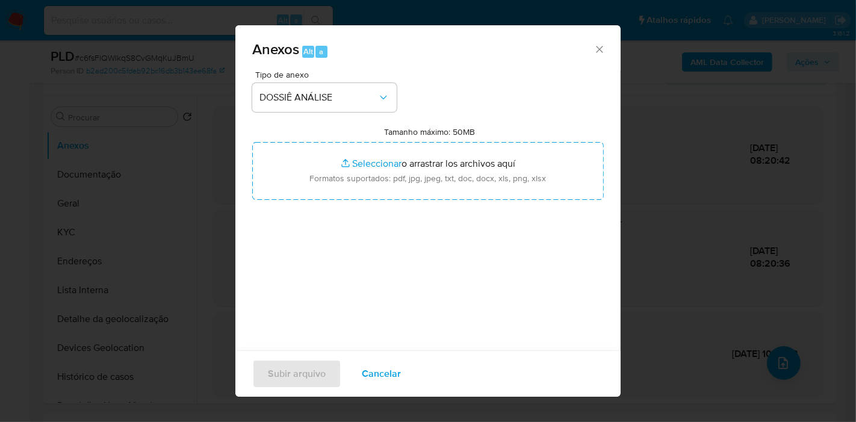
click at [487, 137] on div "Tamanho máximo: 50MB Seleccionar archivos Seleccionar o arrastrar los archivos …" at bounding box center [428, 162] width 352 height 73
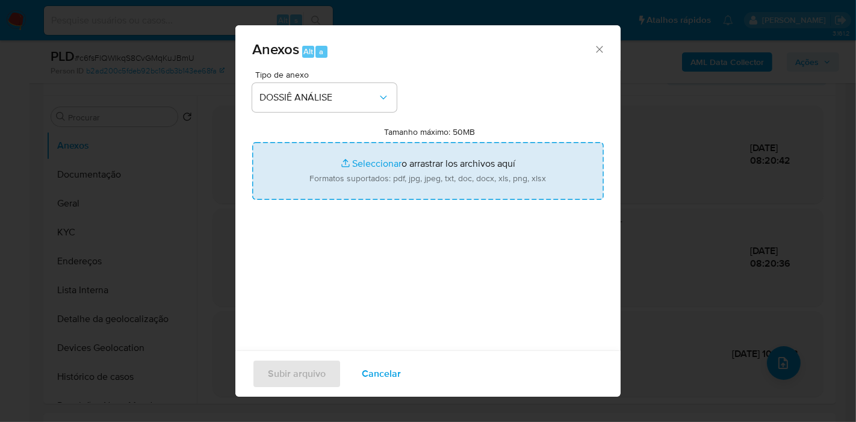
click at [456, 176] on input "Tamanho máximo: 50MB Seleccionar archivos" at bounding box center [428, 171] width 352 height 58
type input "C:\fakepath\Mulan 50708392_2025_10_02_07_32_53.xlsx"
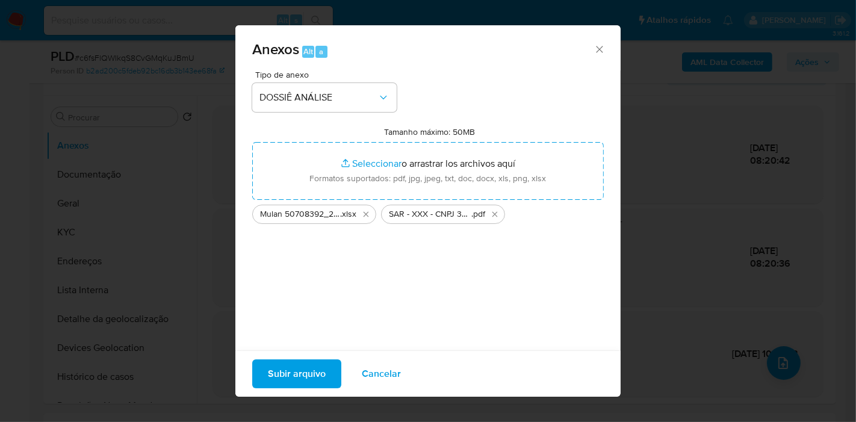
click at [308, 370] on span "Subir arquivo" at bounding box center [297, 374] width 58 height 26
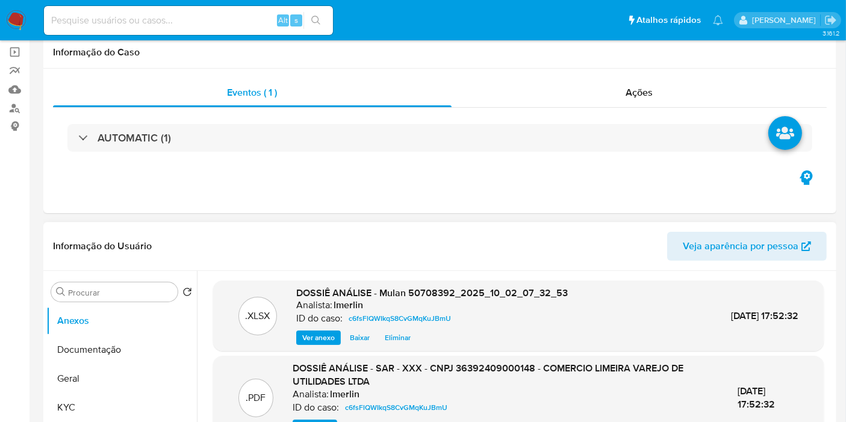
scroll to position [0, 0]
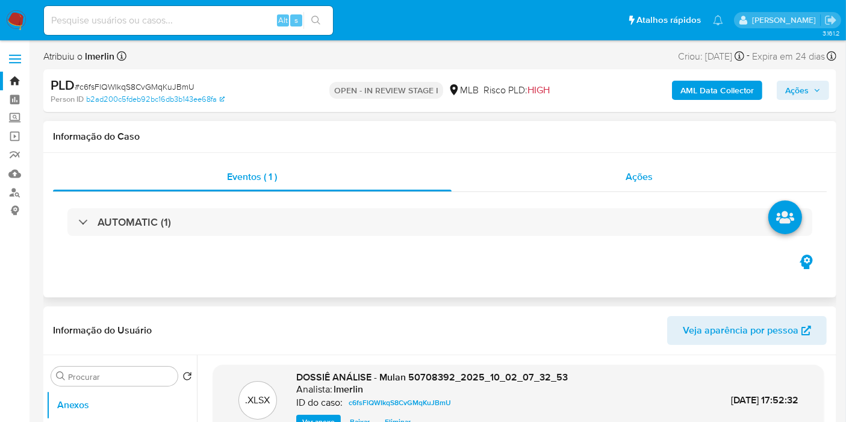
click at [653, 173] on div "Ações" at bounding box center [640, 177] width 376 height 29
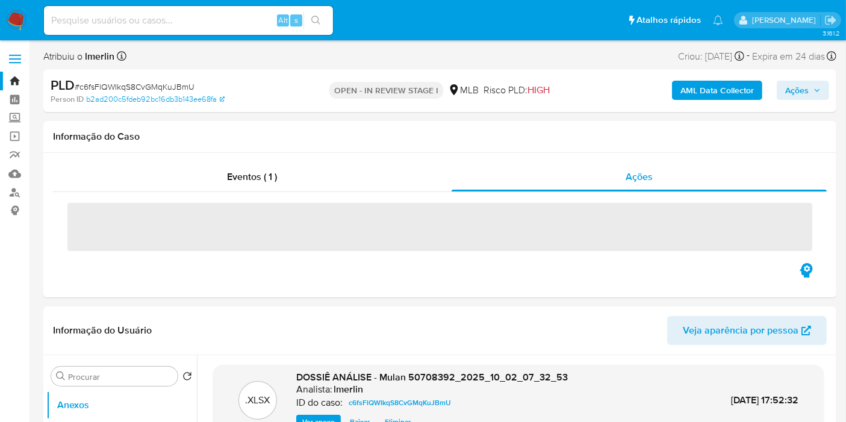
click at [808, 84] on span "Ações" at bounding box center [796, 90] width 23 height 19
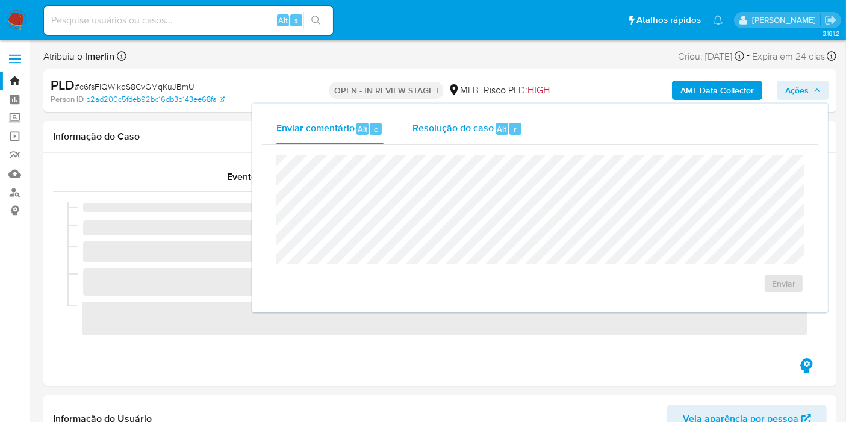
click at [477, 137] on div "Resolução do caso Alt r" at bounding box center [467, 128] width 110 height 31
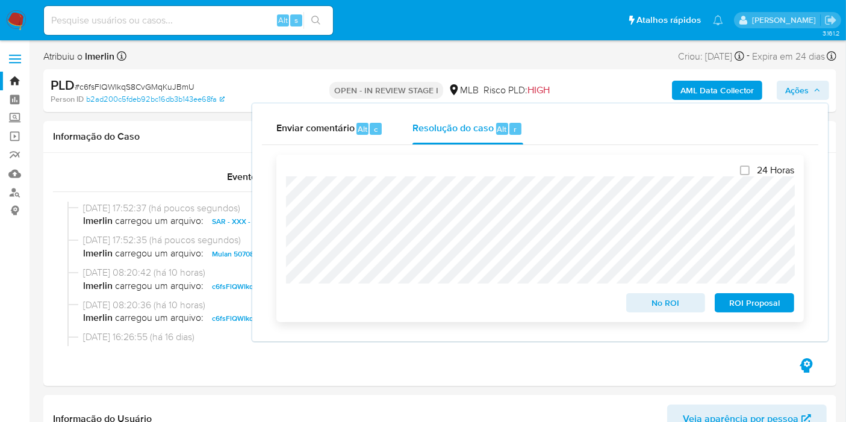
click at [772, 305] on span "ROI Proposal" at bounding box center [754, 302] width 63 height 17
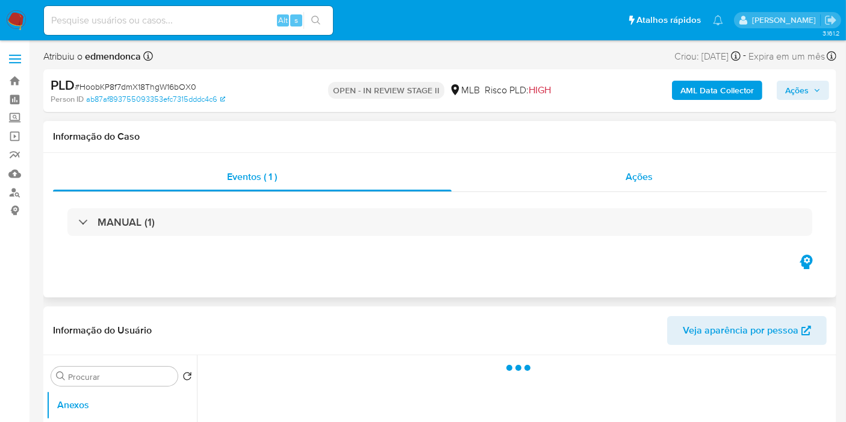
click at [598, 168] on div "Ações" at bounding box center [640, 177] width 376 height 29
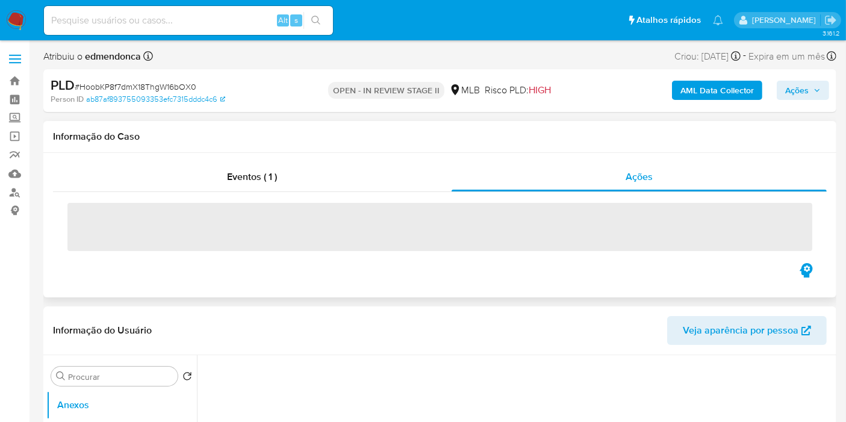
select select "10"
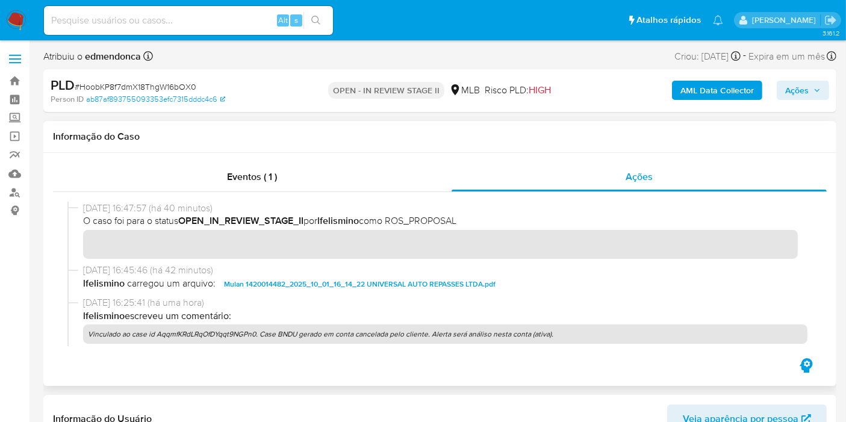
drag, startPoint x: 205, startPoint y: 332, endPoint x: 294, endPoint y: 334, distance: 89.1
click at [294, 334] on p "Vinculado ao case id AqqmfKRdLRqOfDYqqt9NGPn0. Case BNDU gerado em conta cancel…" at bounding box center [445, 334] width 724 height 19
drag, startPoint x: 327, startPoint y: 329, endPoint x: 397, endPoint y: 331, distance: 69.9
click at [394, 332] on p "Vinculado ao case id AqqmfKRdLRqOfDYqqt9NGPn0. Case BNDU gerado em conta cancel…" at bounding box center [445, 334] width 724 height 19
drag, startPoint x: 416, startPoint y: 332, endPoint x: 437, endPoint y: 334, distance: 20.5
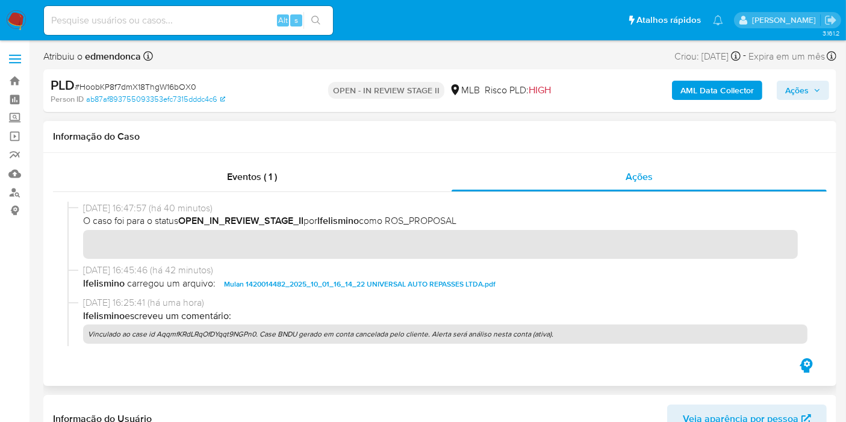
click at [435, 334] on p "Vinculado ao case id AqqmfKRdLRqOfDYqqt9NGPn0. Case BNDU gerado em conta cancel…" at bounding box center [445, 334] width 724 height 19
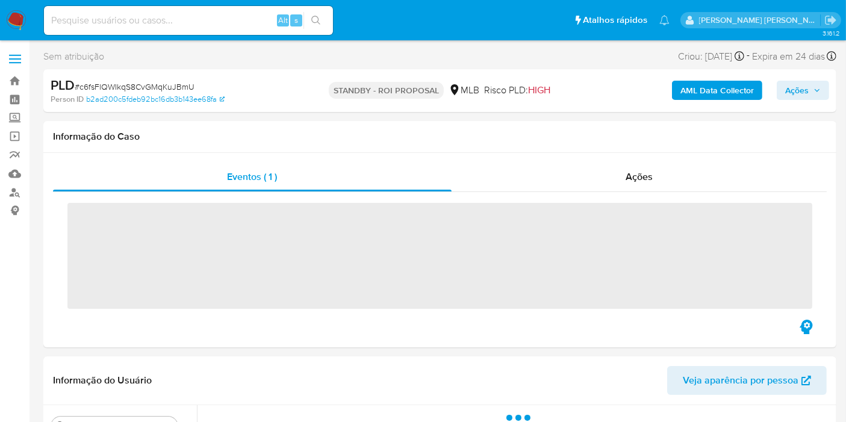
click at [16, 21] on img at bounding box center [16, 20] width 20 height 20
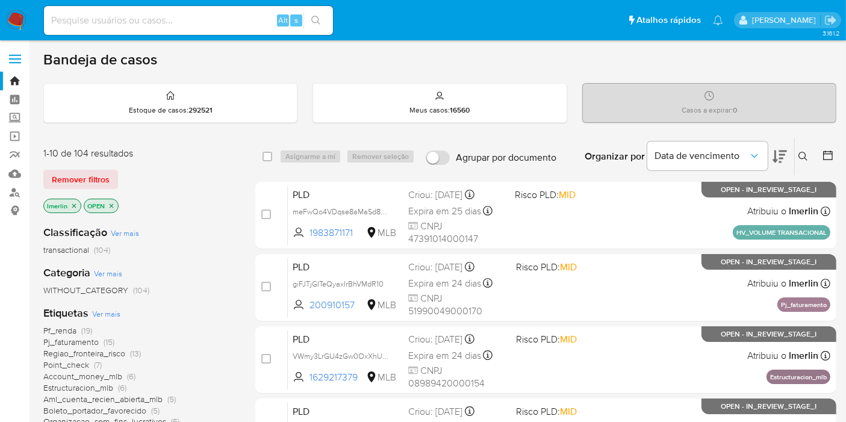
drag, startPoint x: 155, startPoint y: 204, endPoint x: 126, endPoint y: 205, distance: 29.5
click at [156, 204] on div "lmerlin OPEN" at bounding box center [139, 207] width 193 height 17
click at [72, 204] on icon "close-filter" at bounding box center [74, 206] width 4 height 4
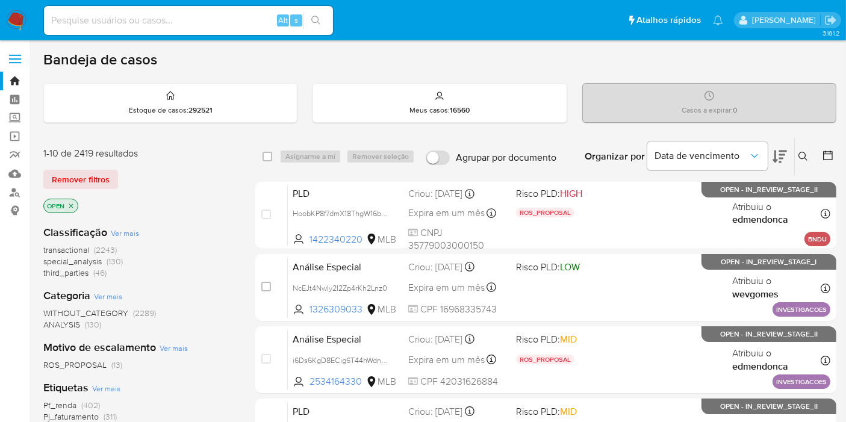
click at [272, 18] on input at bounding box center [188, 21] width 289 height 16
paste input "ADoCm2Ia4zcnHlvvEsJLCwEf"
type input "ADoCm2Ia4zcnHlvvEsJLCwEf"
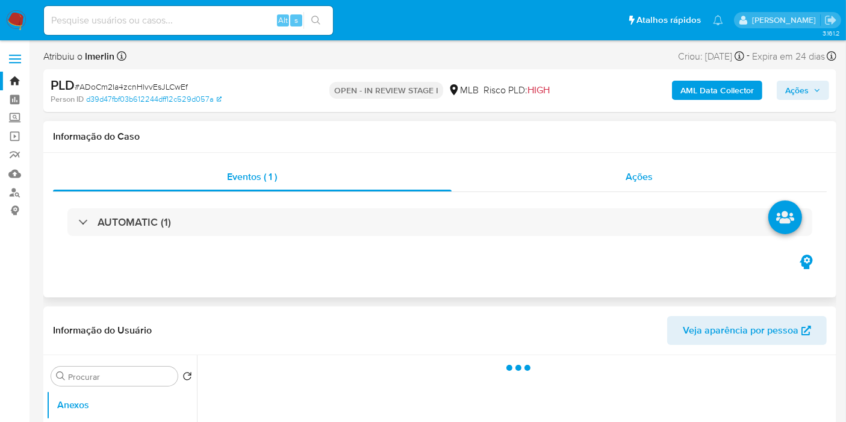
click at [639, 176] on span "Ações" at bounding box center [639, 177] width 27 height 14
select select "10"
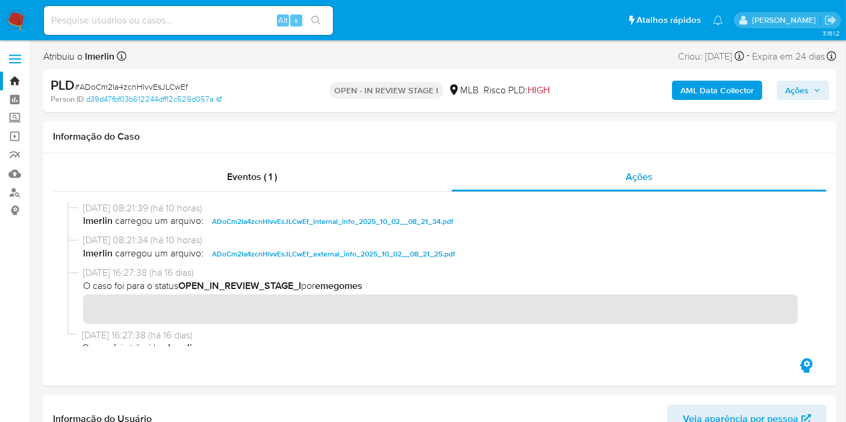
click at [244, 26] on input at bounding box center [188, 21] width 289 height 16
paste input "Hg0jyYzGRVDLvTm2nYfdQ3oM"
type input "Hg0jyYzGRVDLvTm2nYfdQ3oM"
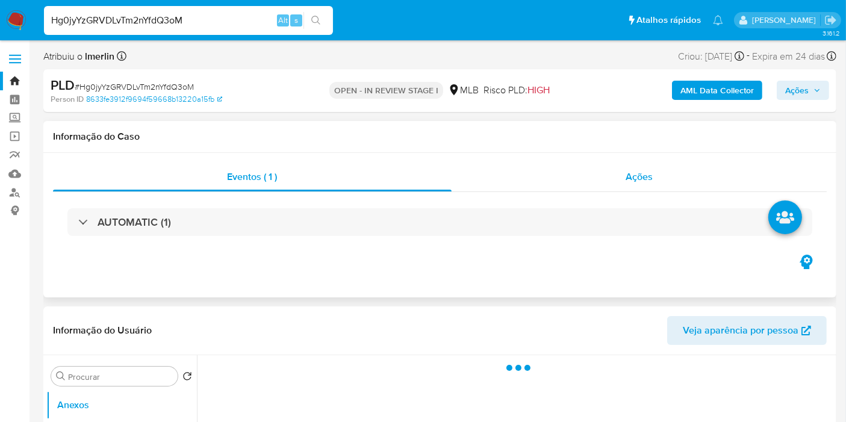
click at [617, 183] on div "Ações" at bounding box center [640, 177] width 376 height 29
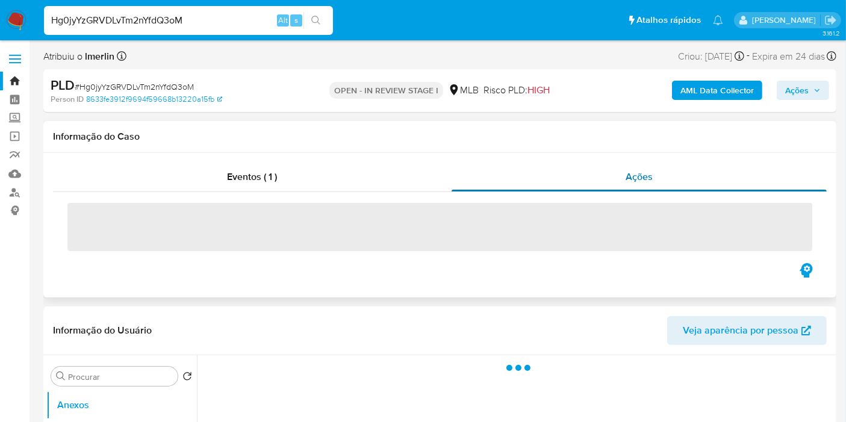
select select "10"
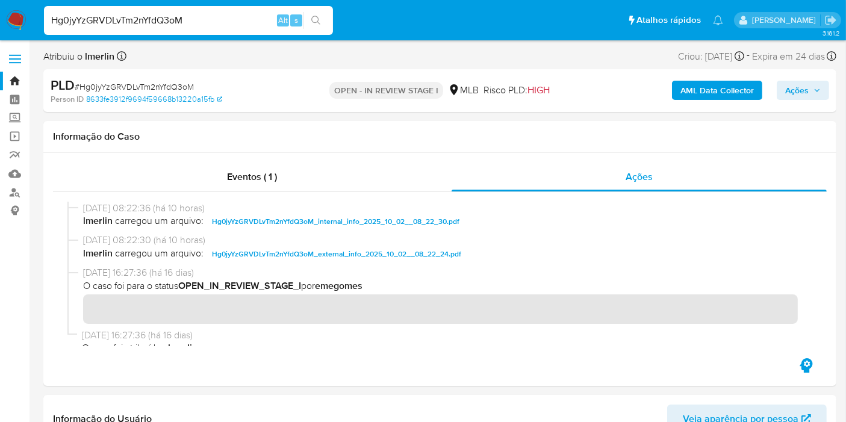
click at [16, 19] on img at bounding box center [16, 20] width 20 height 20
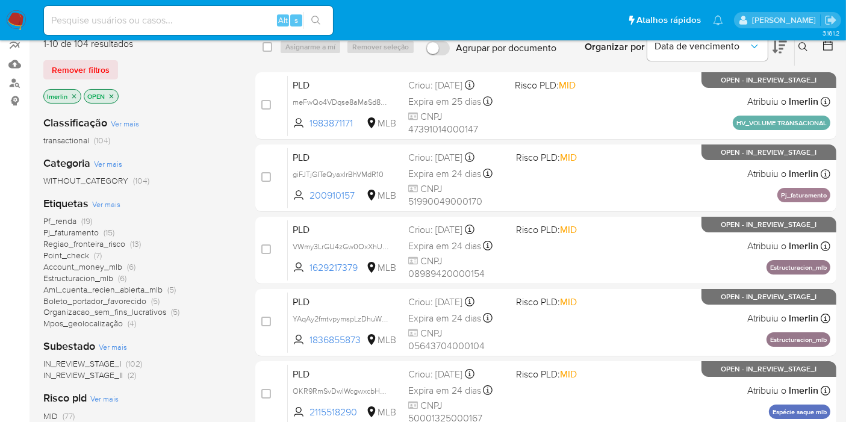
scroll to position [201, 0]
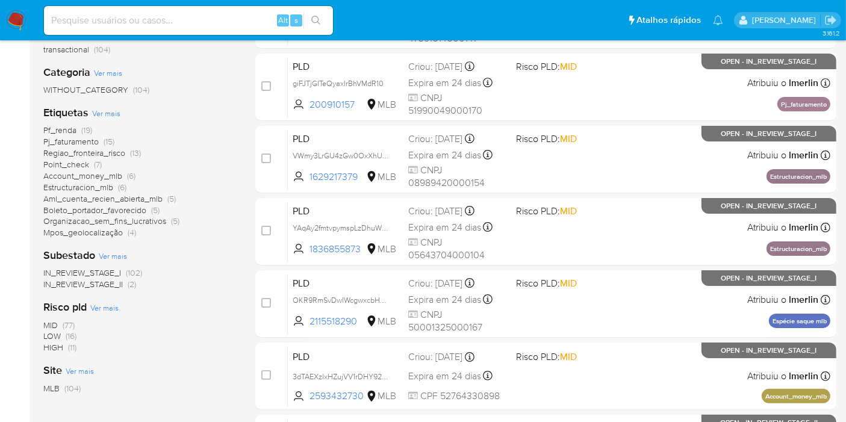
click at [60, 347] on span "HIGH" at bounding box center [53, 347] width 20 height 12
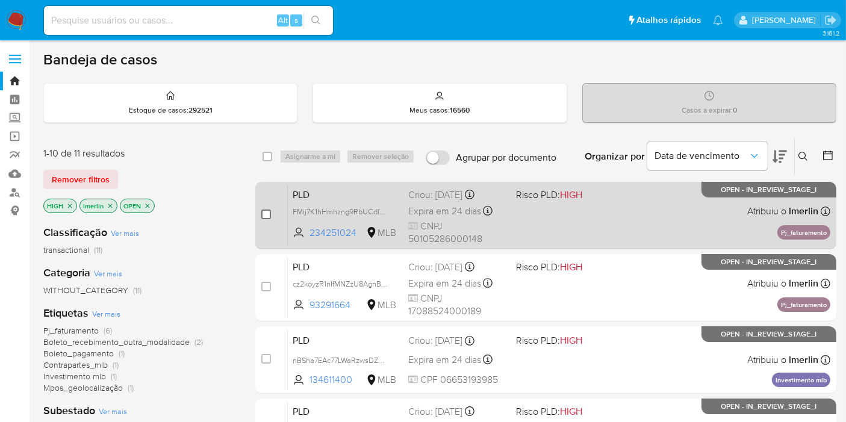
click at [268, 217] on input "checkbox" at bounding box center [266, 215] width 10 height 10
checkbox input "true"
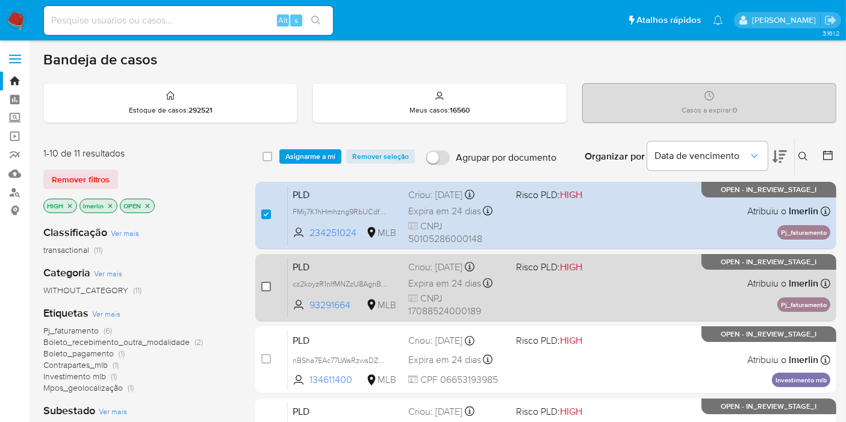
click at [264, 287] on input "checkbox" at bounding box center [266, 287] width 10 height 10
checkbox input "true"
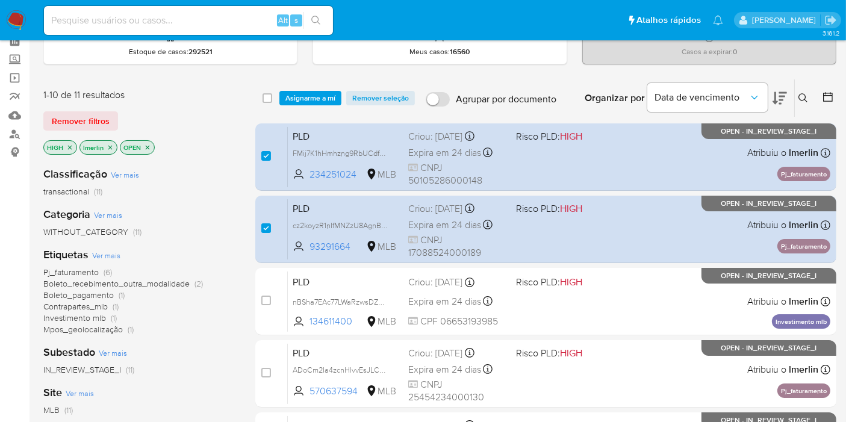
scroll to position [201, 0]
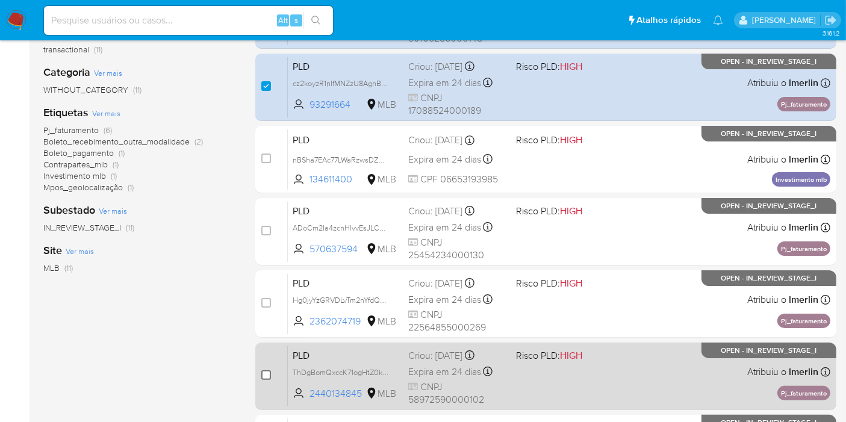
click at [268, 376] on input "checkbox" at bounding box center [266, 375] width 10 height 10
checkbox input "true"
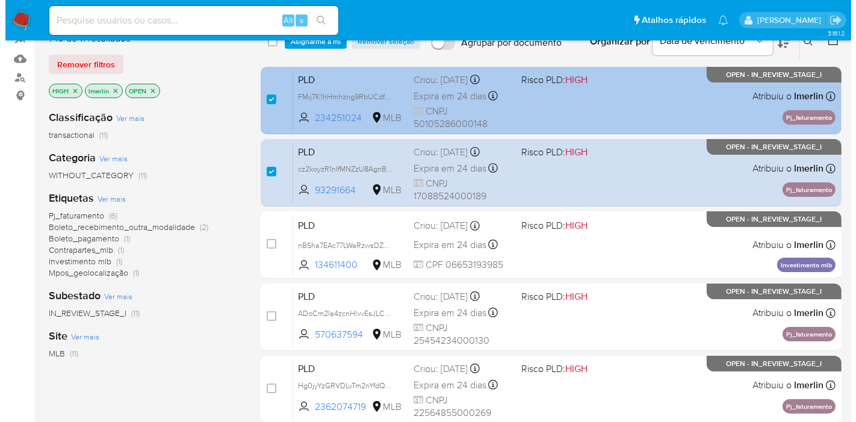
scroll to position [67, 0]
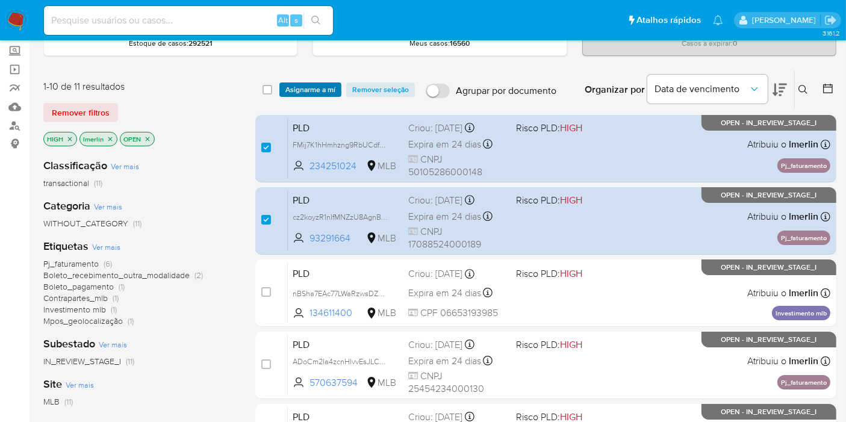
click at [311, 90] on span "Asignarme a mí" at bounding box center [310, 90] width 50 height 12
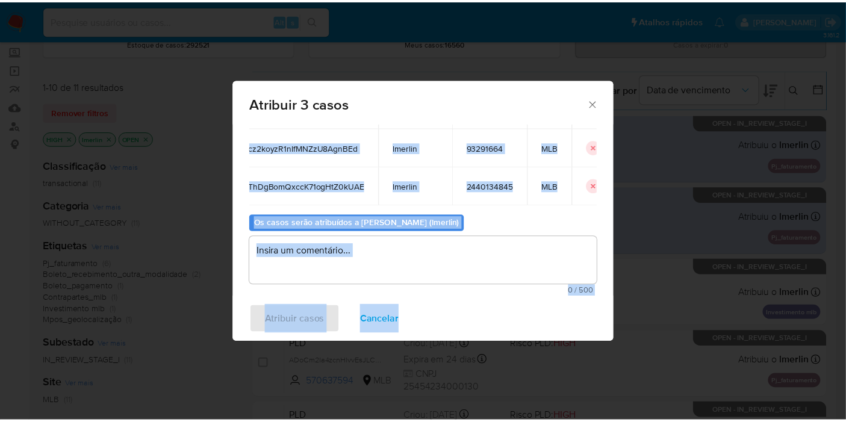
scroll to position [0, 26]
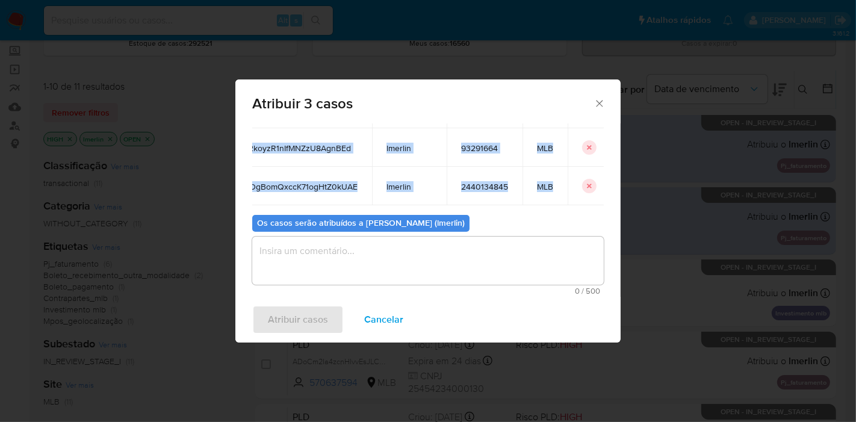
drag, startPoint x: 266, startPoint y: 205, endPoint x: 574, endPoint y: 179, distance: 310.0
click at [574, 179] on tbody "FMij7K1hHmhzng9RbUCdf2Nl lmerlin 234251024 MLB cz2koyzR1nIfMNZzU8AgnBEd lmerlin…" at bounding box center [418, 148] width 385 height 116
copy tbody "FMij7K1hHmhzng9RbUCdf2Nl lmerlin 234251024 MLB cz2koyzR1nIfMNZzU8AgnBEd lmerlin…"
click at [383, 326] on span "Cancelar" at bounding box center [383, 319] width 39 height 26
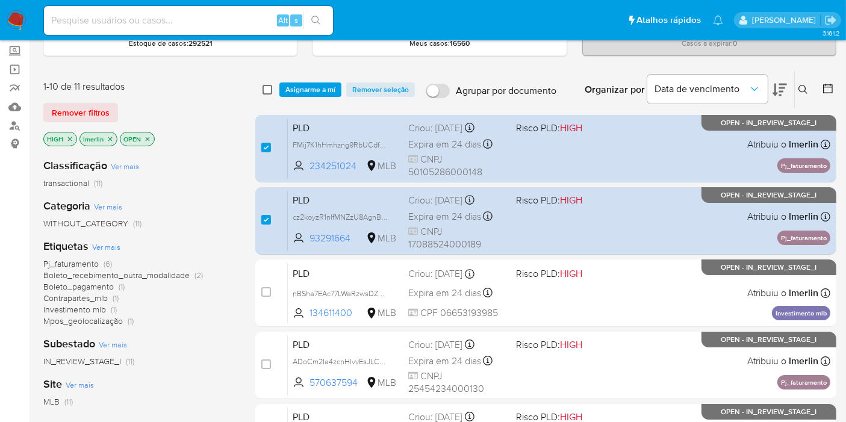
click at [268, 90] on input "checkbox" at bounding box center [268, 90] width 10 height 10
checkbox input "true"
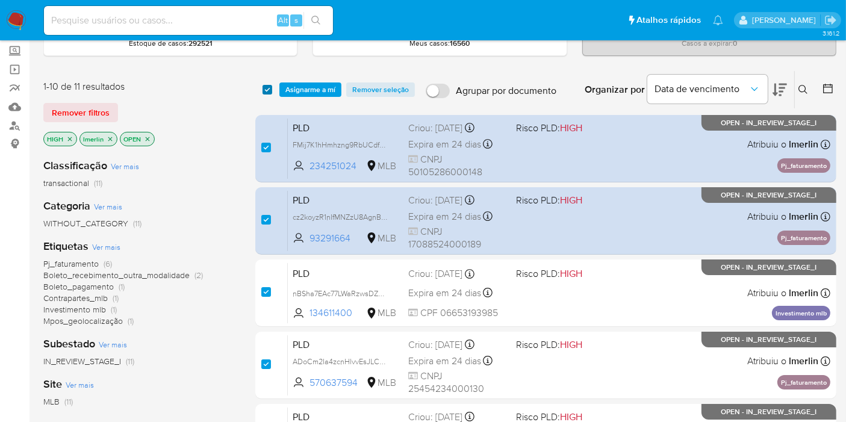
checkbox input "true"
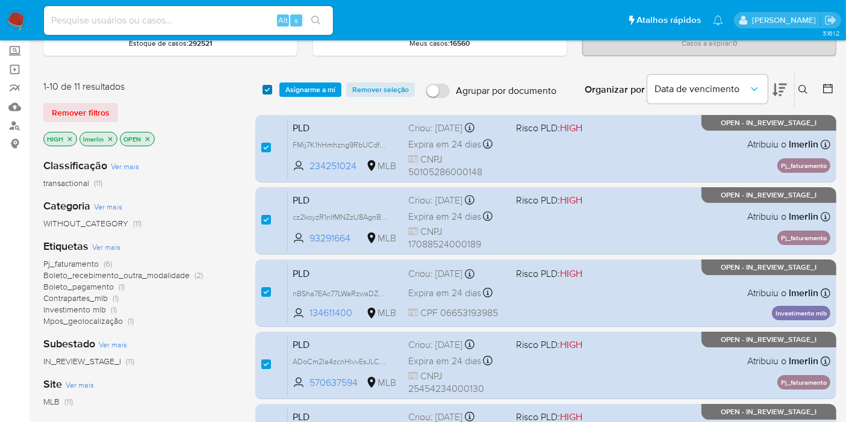
click at [268, 90] on input "checkbox" at bounding box center [268, 90] width 10 height 10
checkbox input "false"
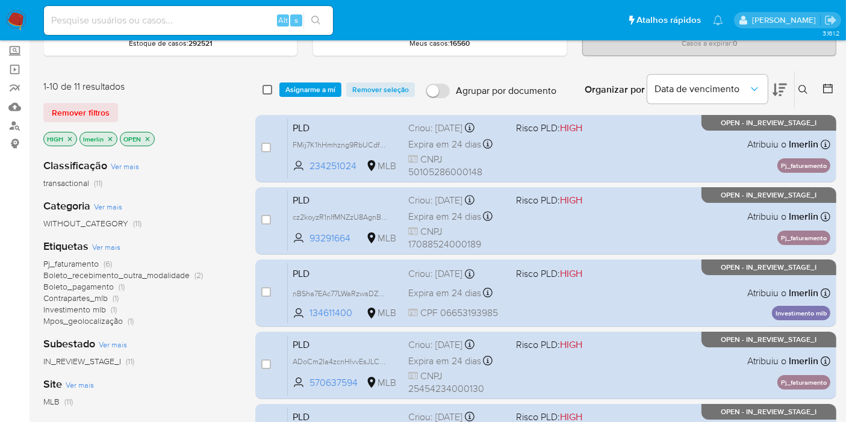
checkbox input "false"
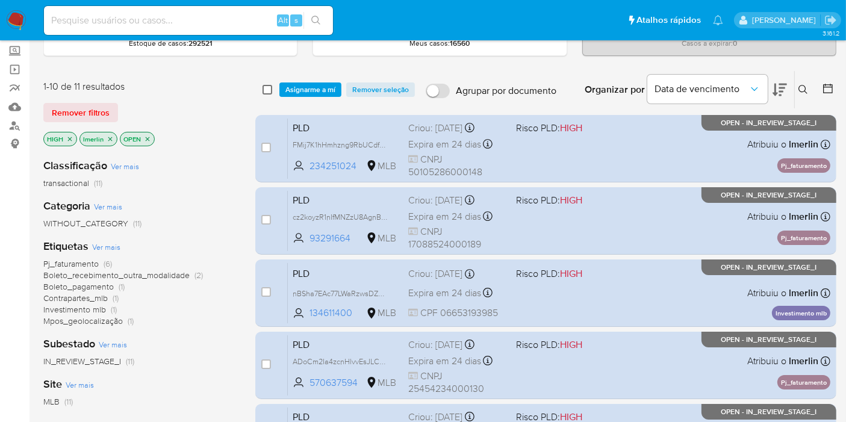
checkbox input "false"
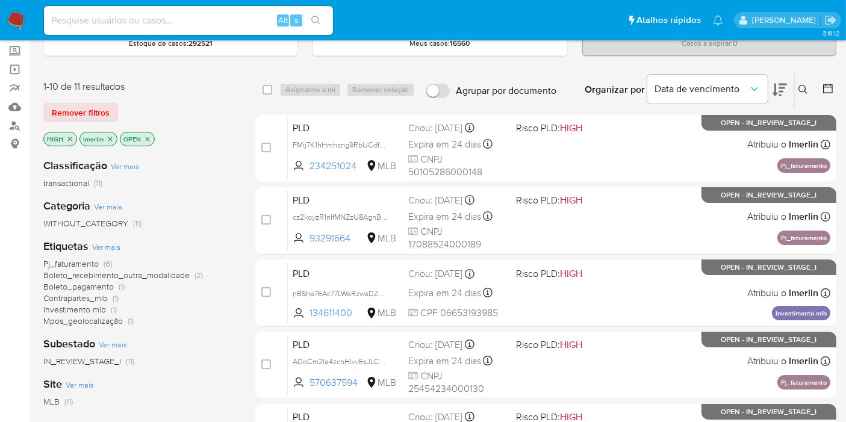
click at [71, 137] on icon "close-filter" at bounding box center [69, 138] width 7 height 7
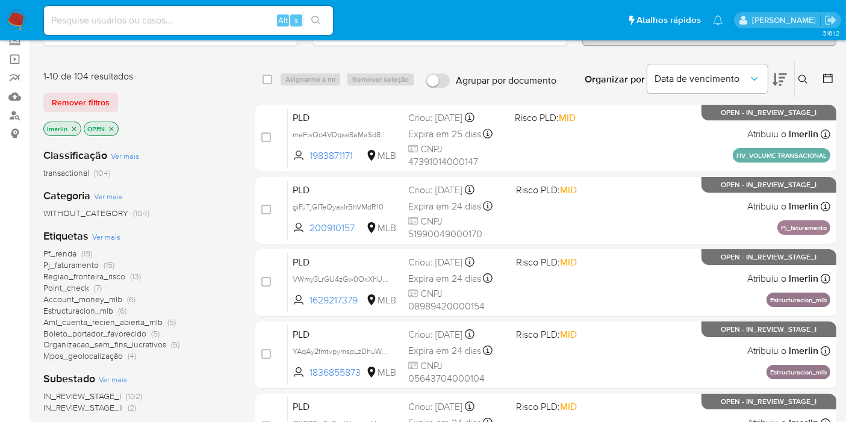
scroll to position [201, 0]
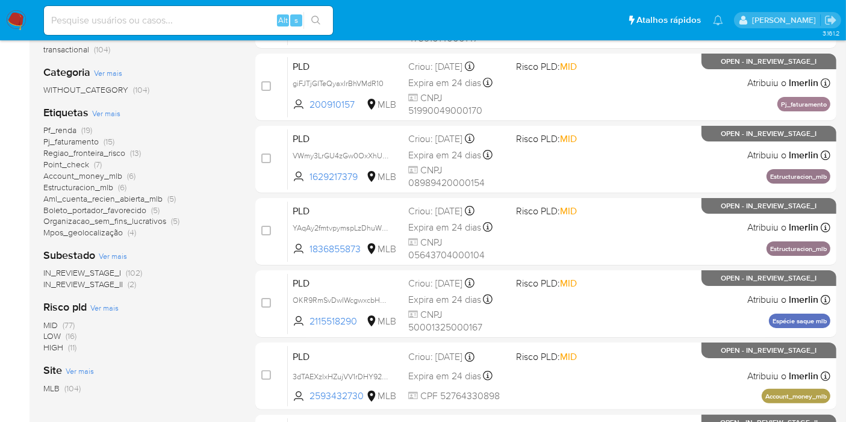
click at [66, 322] on span "(77)" at bounding box center [69, 325] width 12 height 12
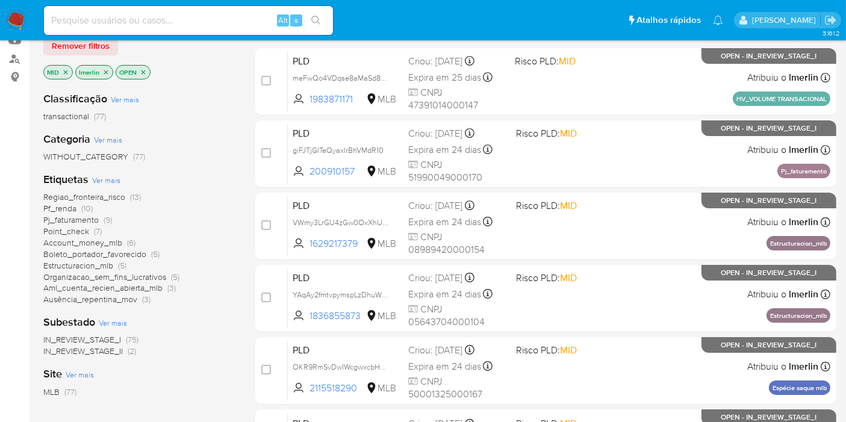
click at [79, 205] on span "Pf_renda (10)" at bounding box center [67, 208] width 49 height 11
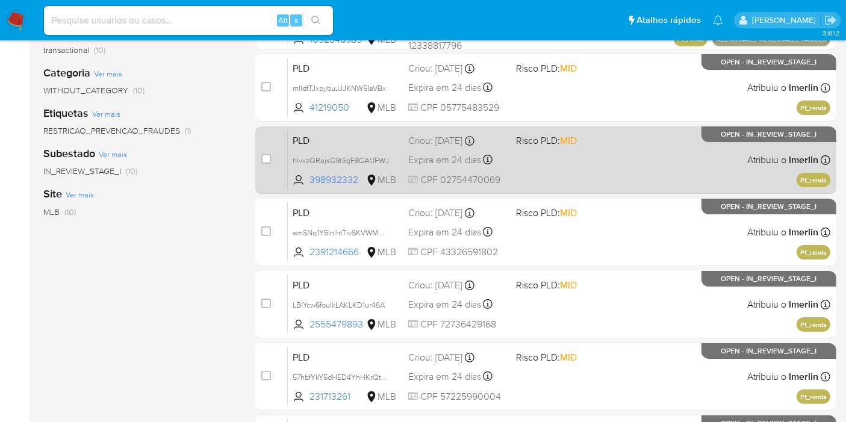
scroll to position [201, 0]
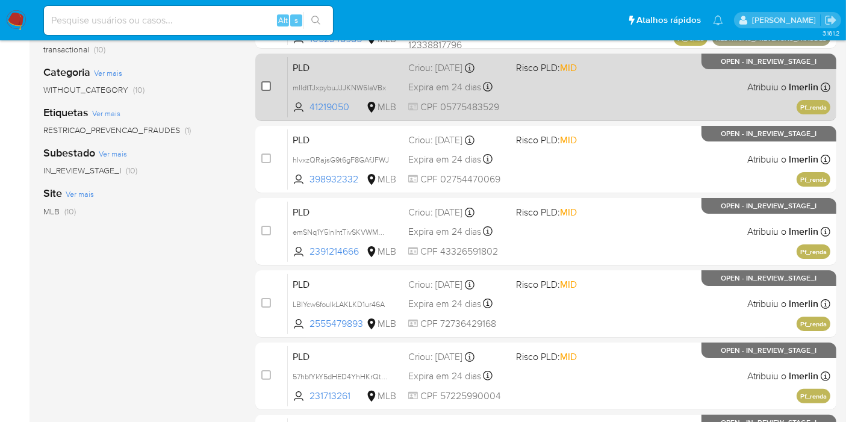
click at [267, 86] on input "checkbox" at bounding box center [266, 86] width 10 height 10
checkbox input "true"
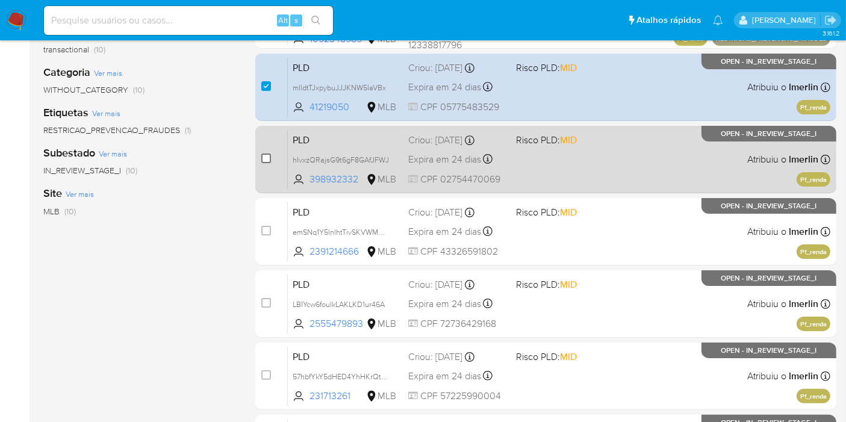
click at [265, 160] on input "checkbox" at bounding box center [266, 159] width 10 height 10
checkbox input "true"
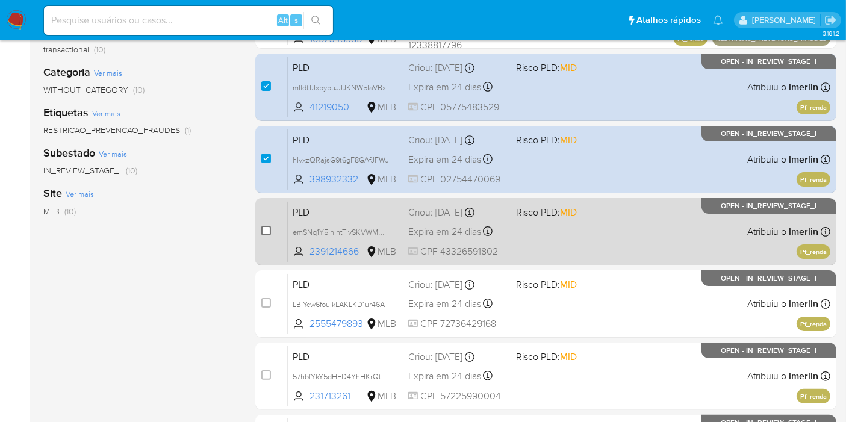
click at [265, 228] on input "checkbox" at bounding box center [266, 231] width 10 height 10
checkbox input "true"
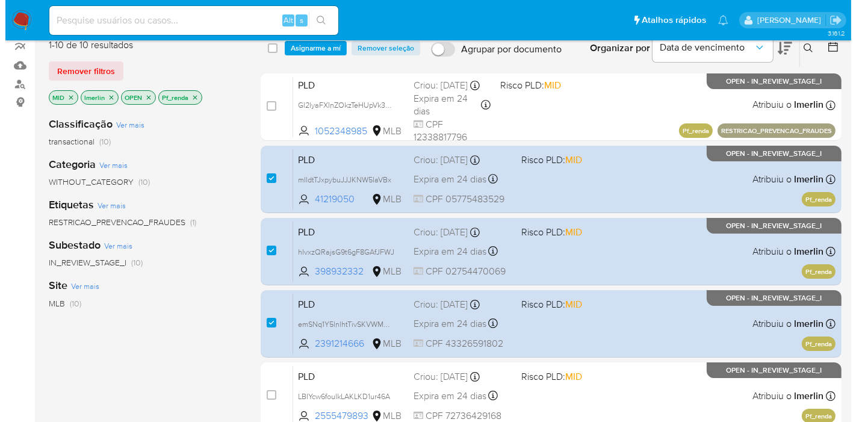
scroll to position [0, 0]
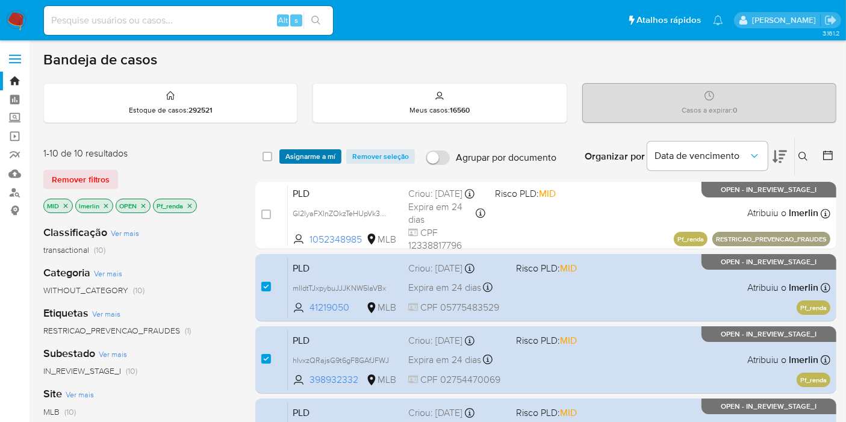
click at [306, 154] on span "Asignarme a mí" at bounding box center [310, 157] width 50 height 12
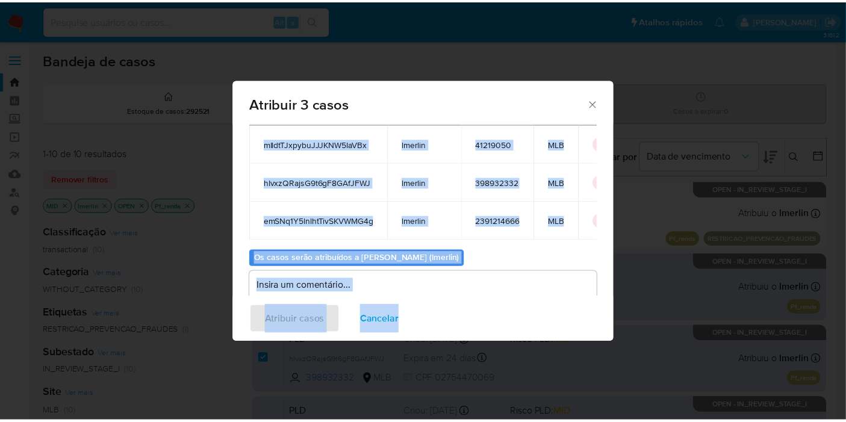
scroll to position [107, 0]
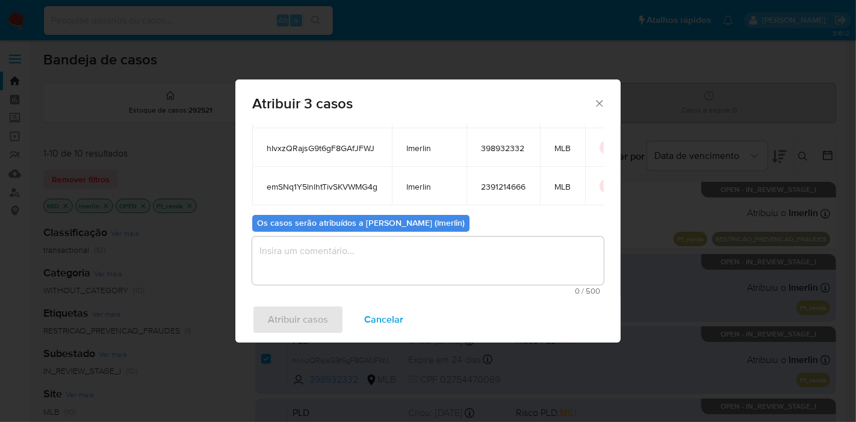
drag, startPoint x: 260, startPoint y: 207, endPoint x: 575, endPoint y: 200, distance: 315.6
click at [575, 200] on div "Casos para atribuir: ID Proprietário ID do usuário Site mIldtTJxpybuJJJKNW5IaVB…" at bounding box center [428, 118] width 352 height 173
copy thead "ID Proprietário ID do usuário Site"
click at [393, 313] on span "Cancelar" at bounding box center [383, 319] width 39 height 26
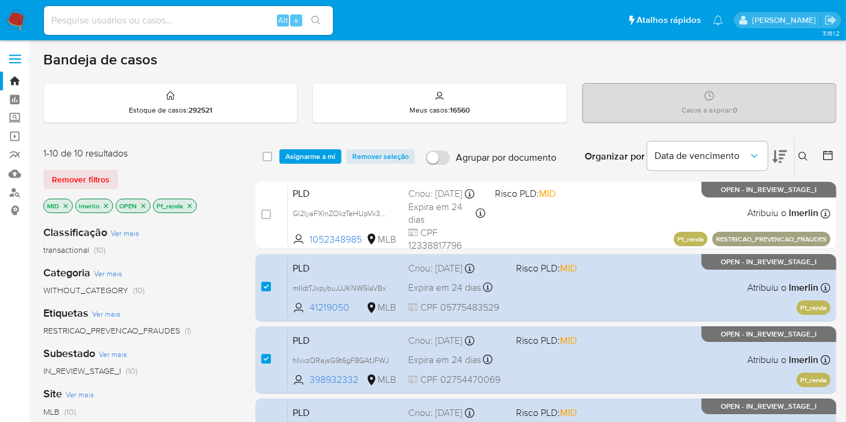
click at [13, 23] on img at bounding box center [16, 20] width 20 height 20
